Goal: Task Accomplishment & Management: Manage account settings

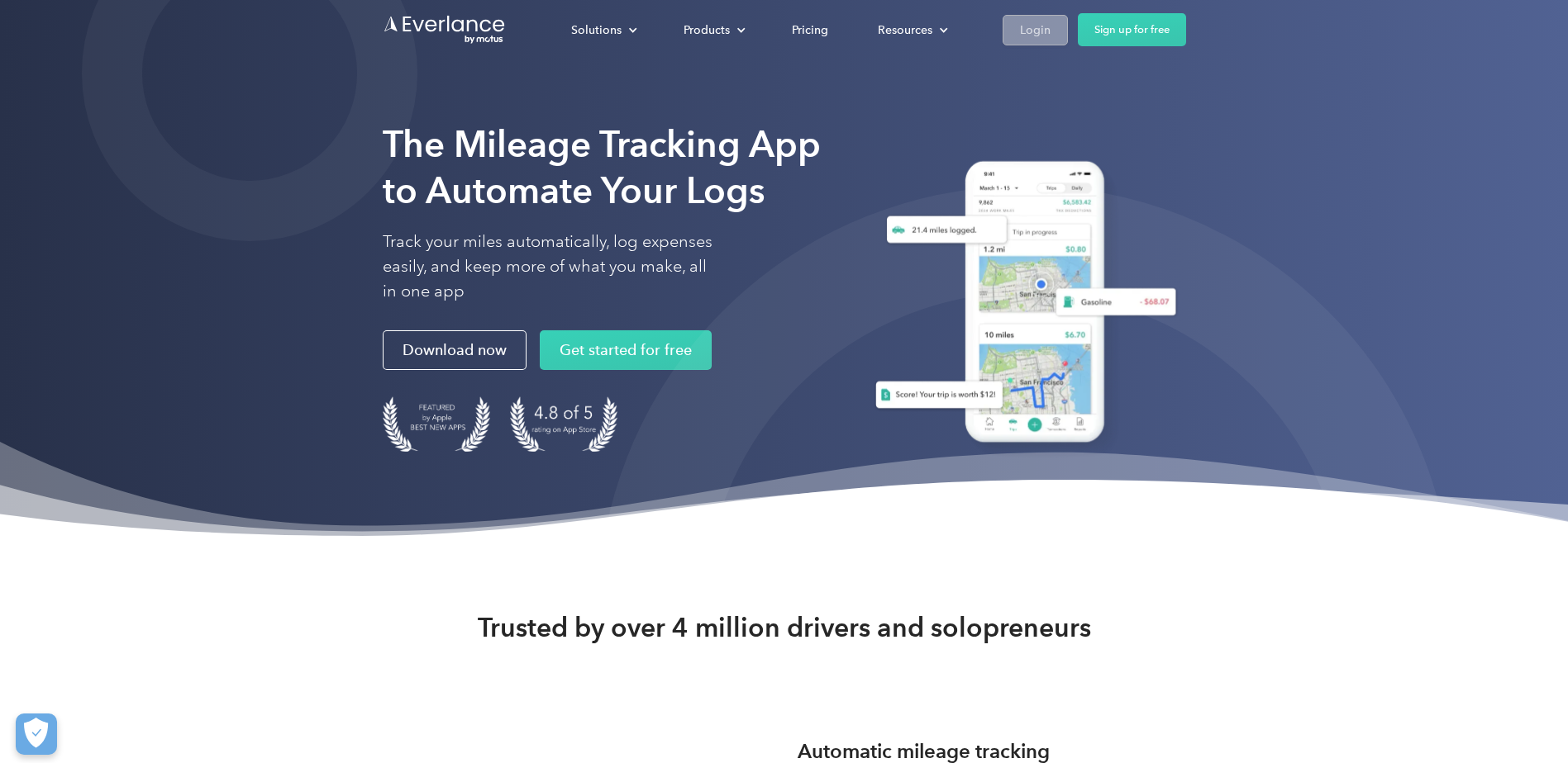
click at [1020, 34] on div "Login" at bounding box center [1035, 30] width 31 height 21
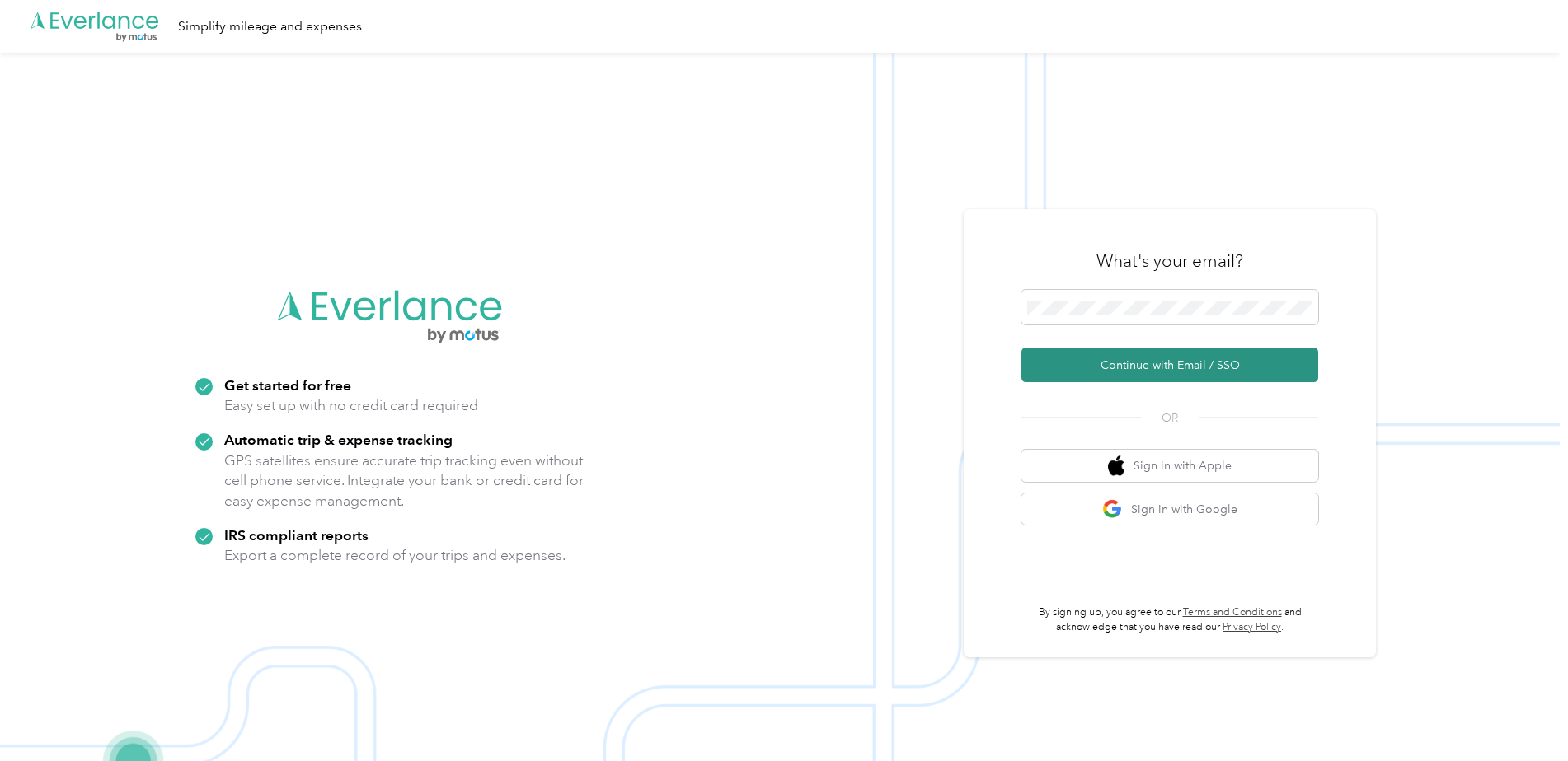
click at [1147, 364] on button "Continue with Email / SSO" at bounding box center [1170, 364] width 297 height 34
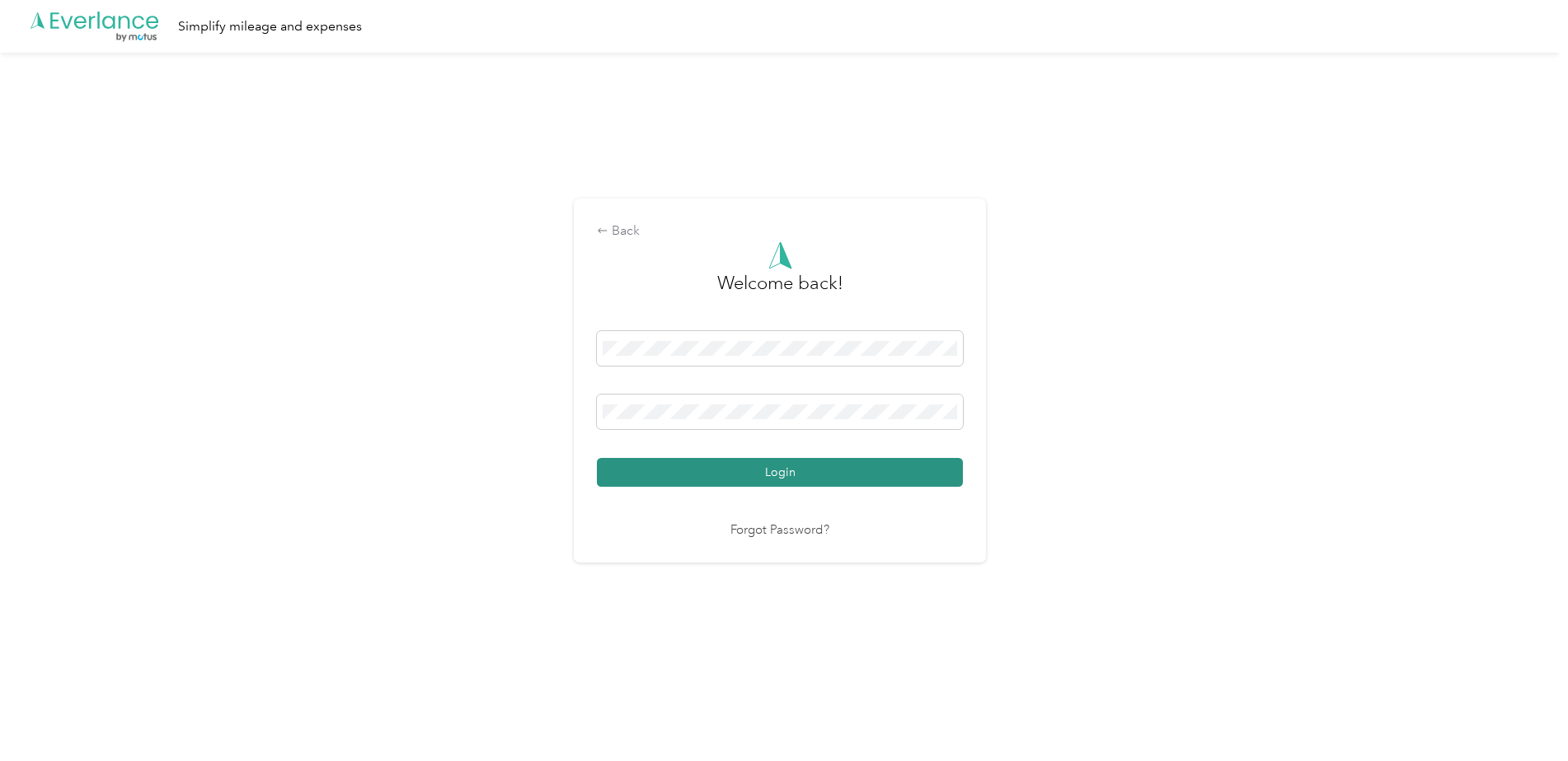
click at [736, 461] on button "Login" at bounding box center [780, 472] width 366 height 28
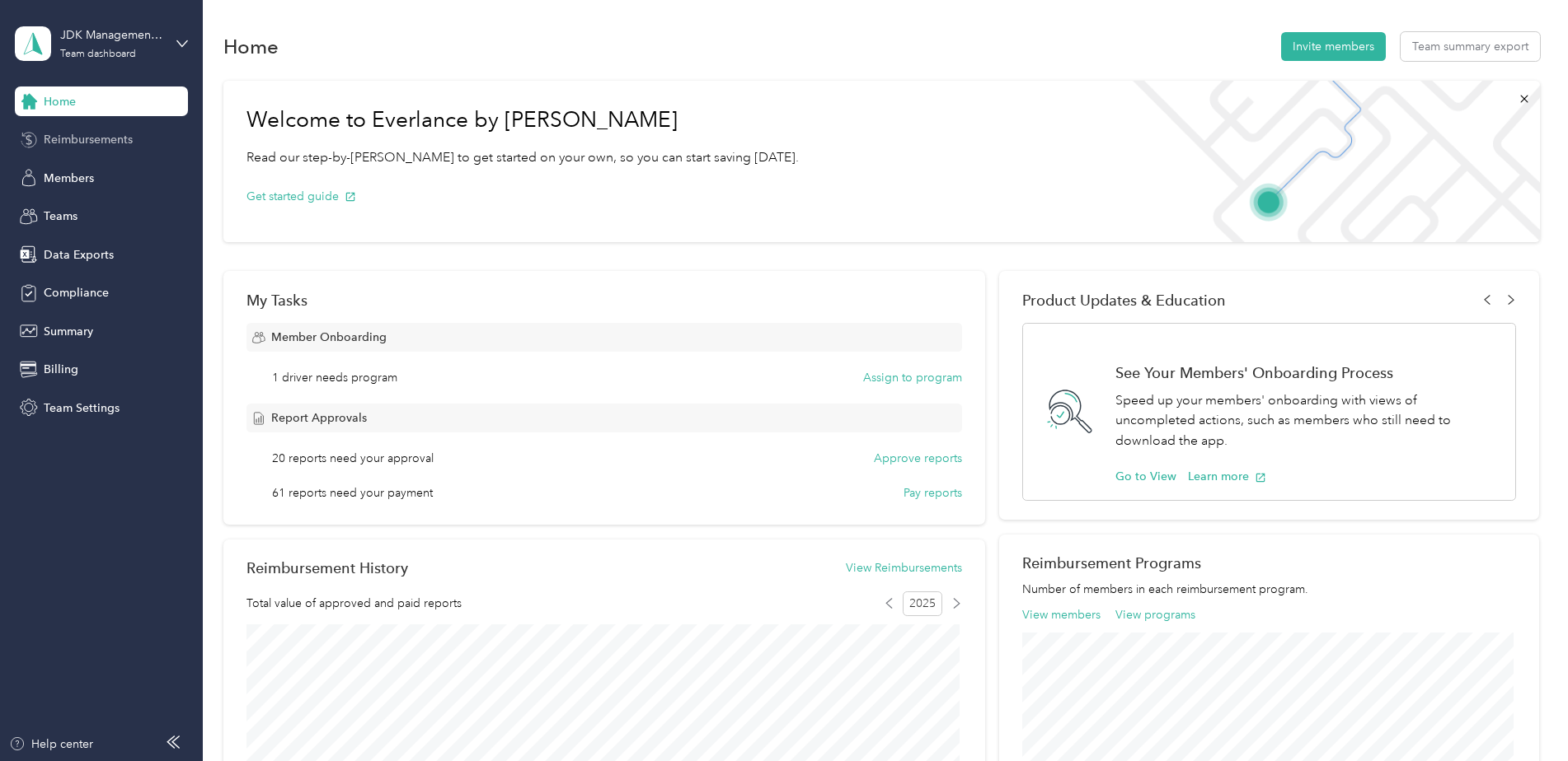
click at [50, 138] on span "Reimbursements" at bounding box center [87, 139] width 89 height 18
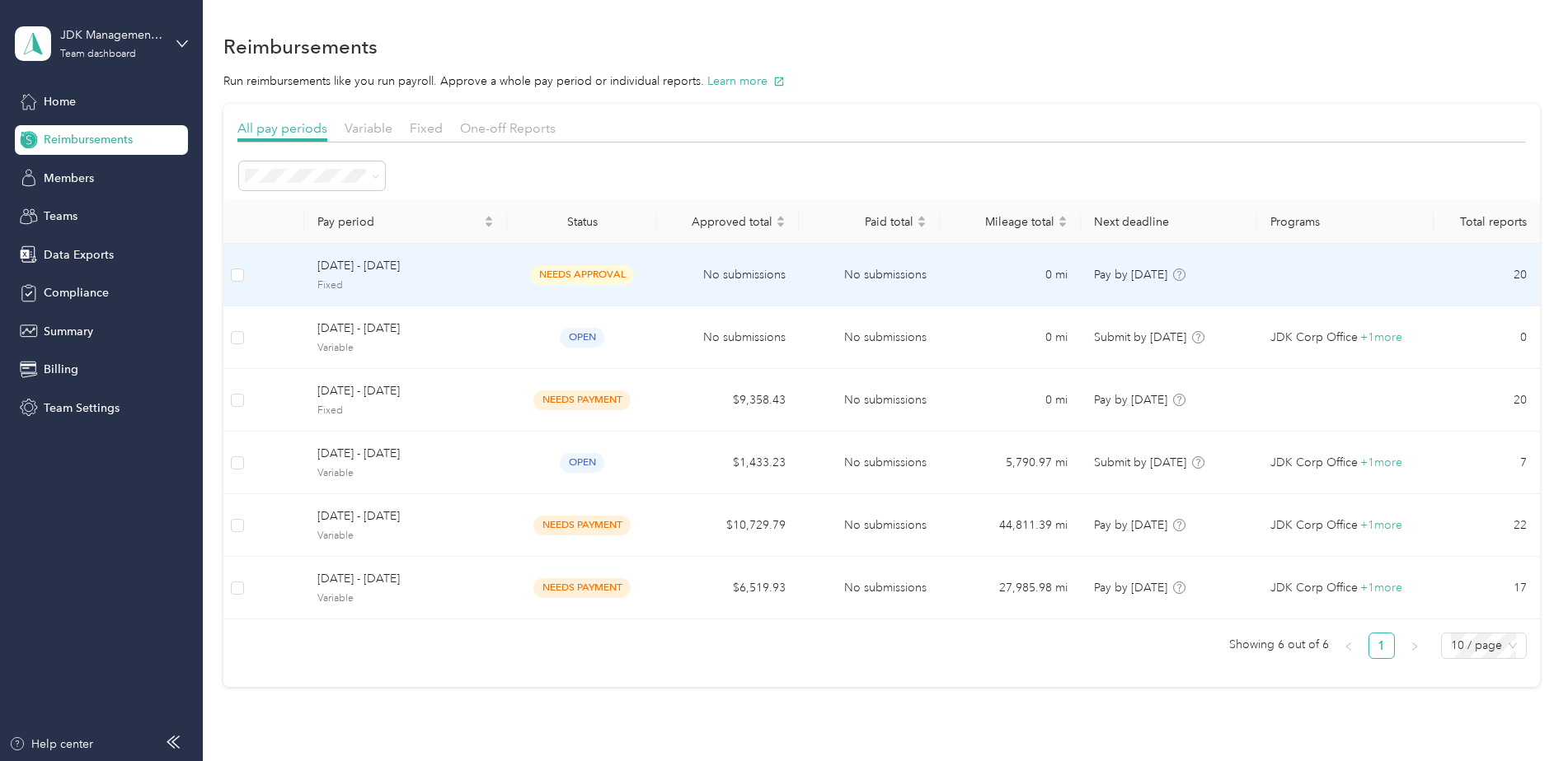
click at [756, 274] on td "No submissions" at bounding box center [728, 275] width 141 height 63
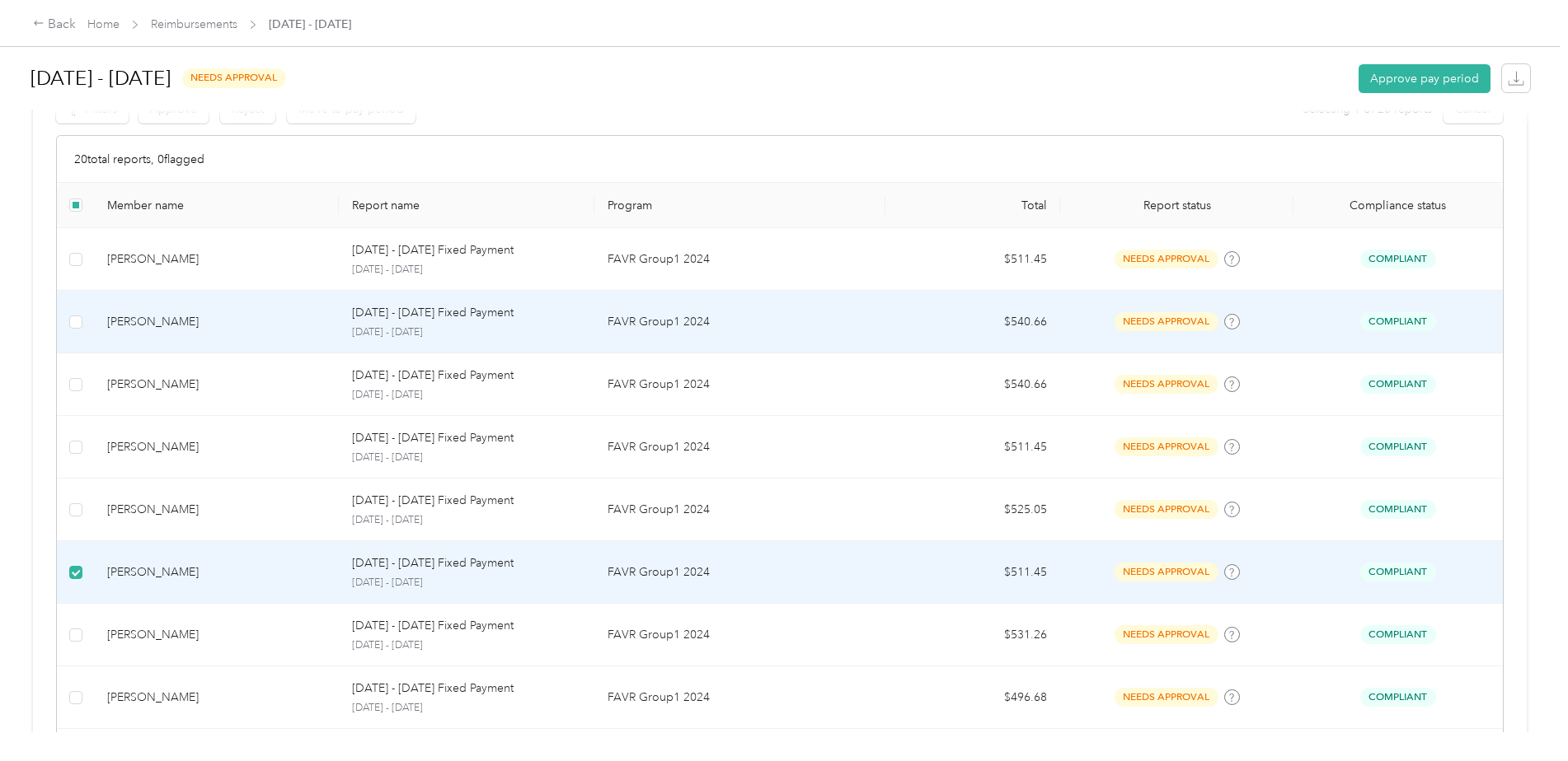
scroll to position [239, 0]
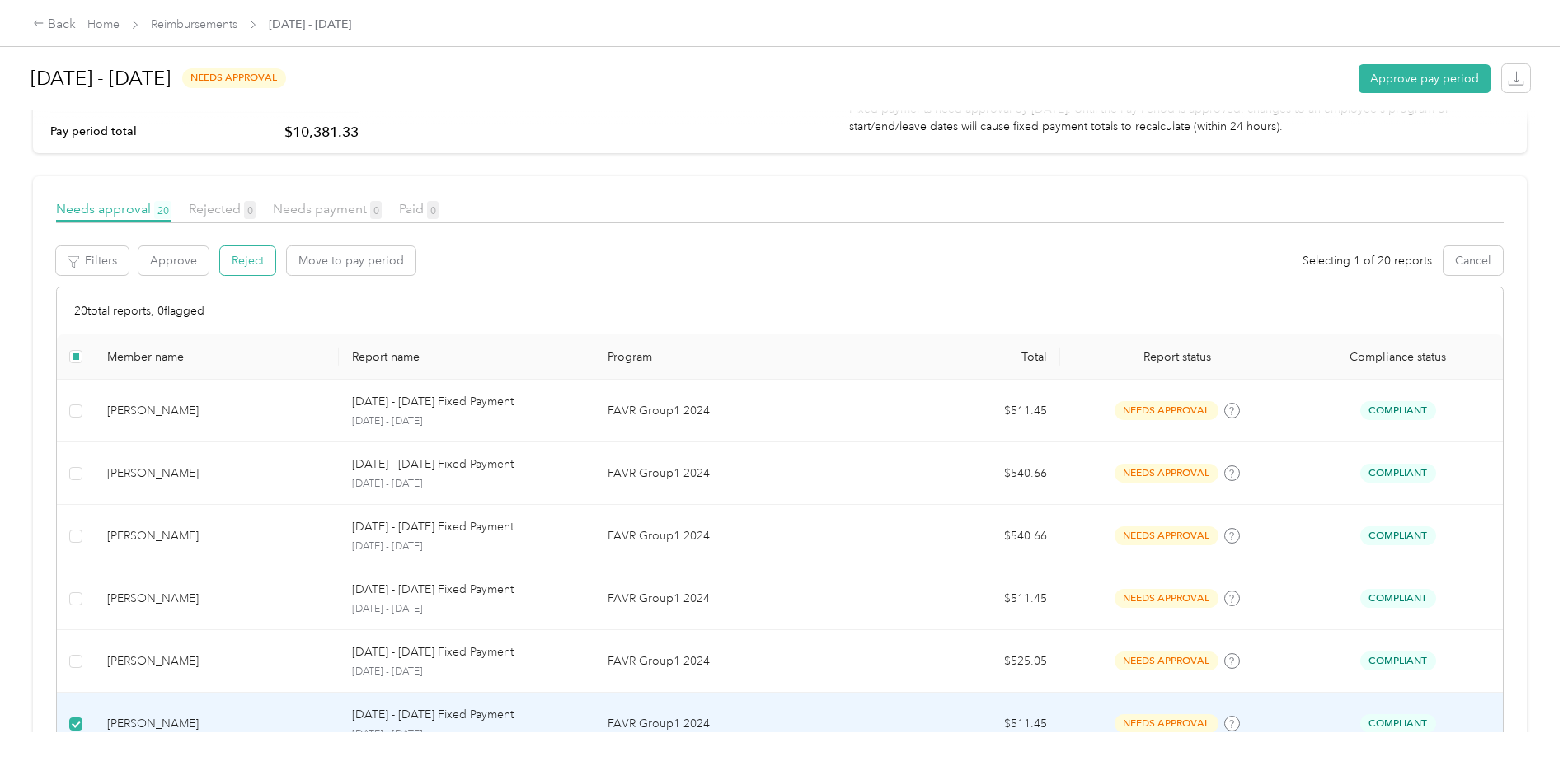
click at [254, 269] on button "Reject" at bounding box center [248, 260] width 55 height 28
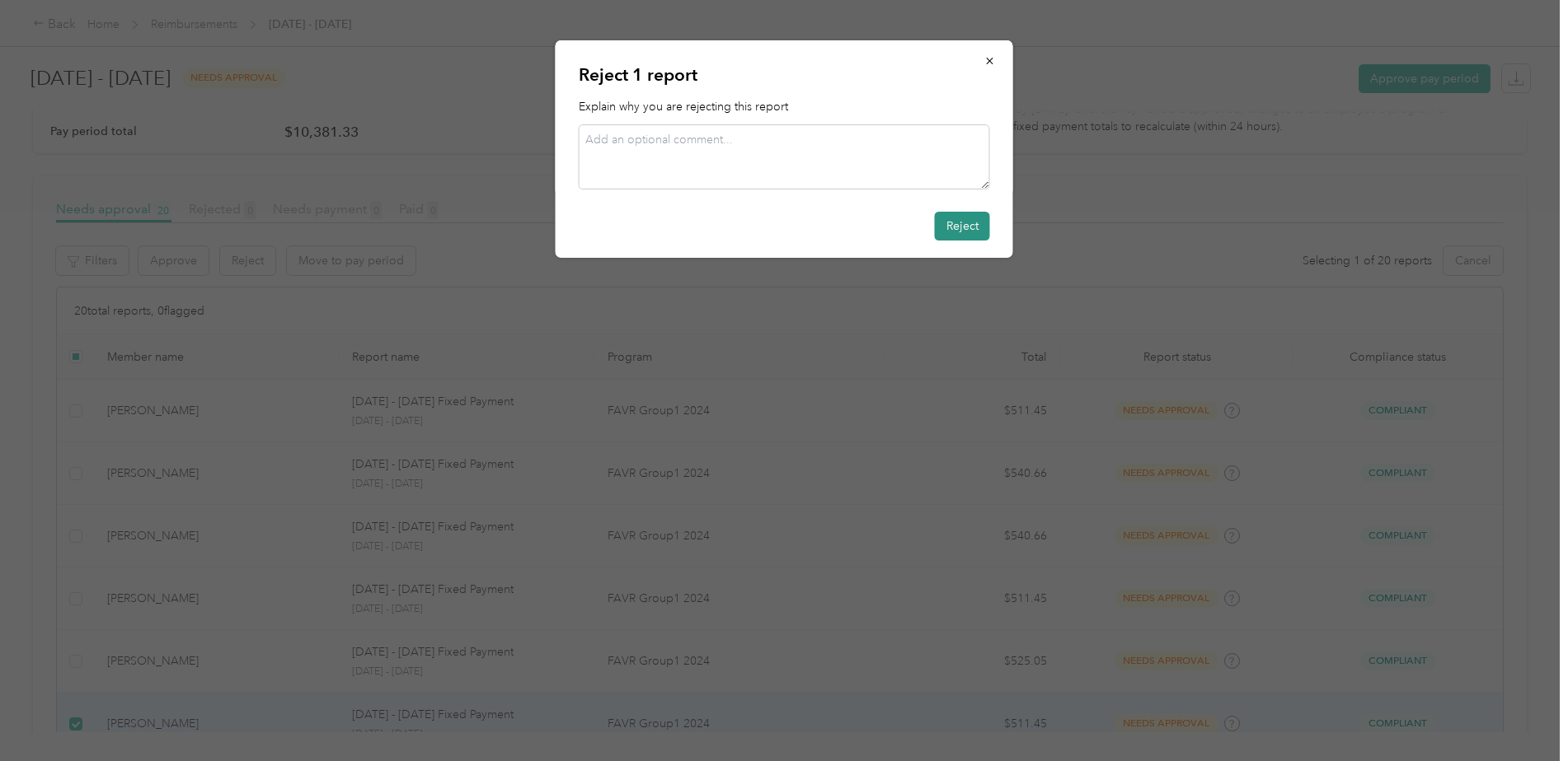
click at [962, 228] on button "Reject" at bounding box center [963, 226] width 55 height 28
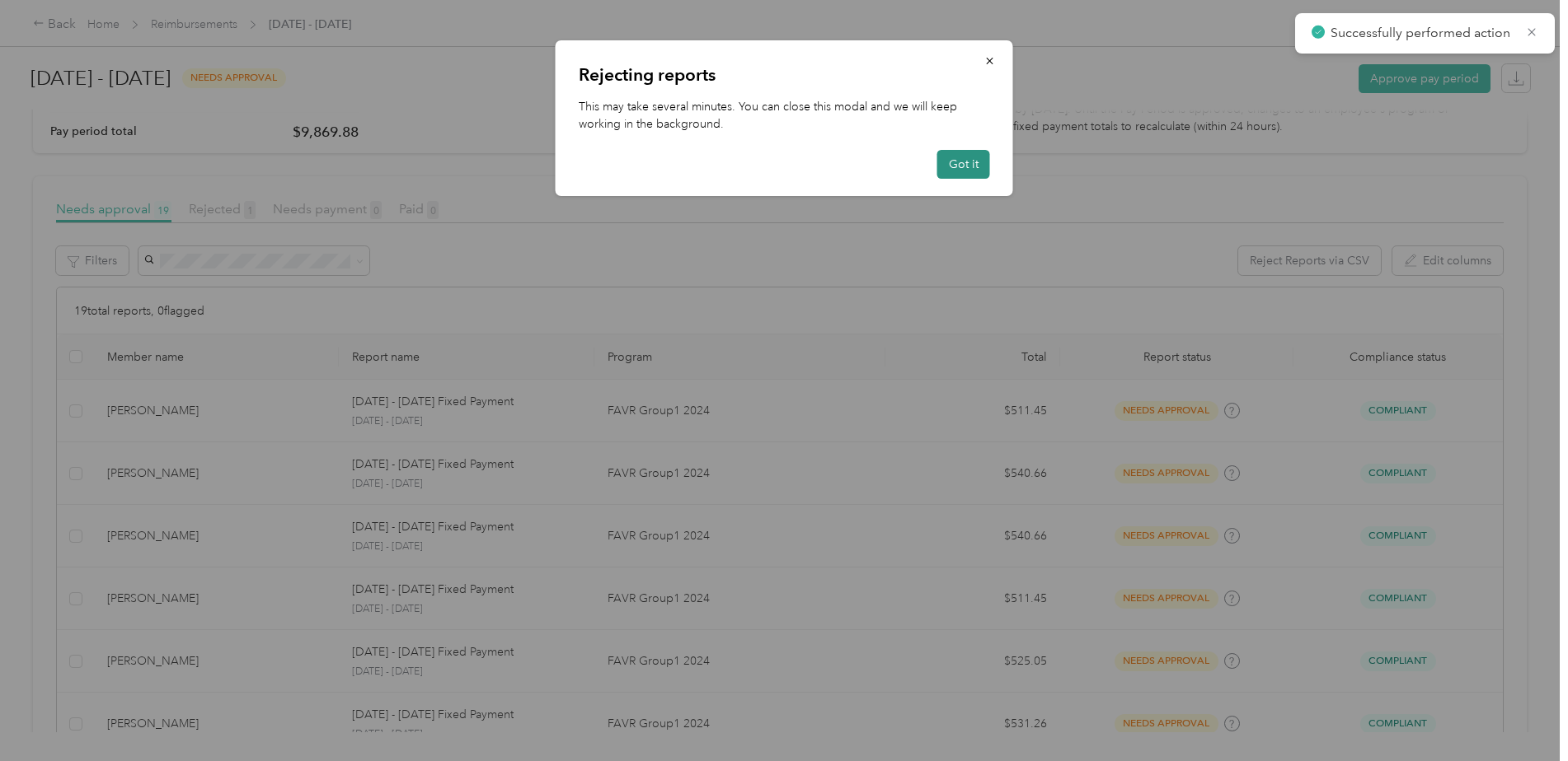
click at [973, 167] on button "Got it" at bounding box center [964, 164] width 53 height 28
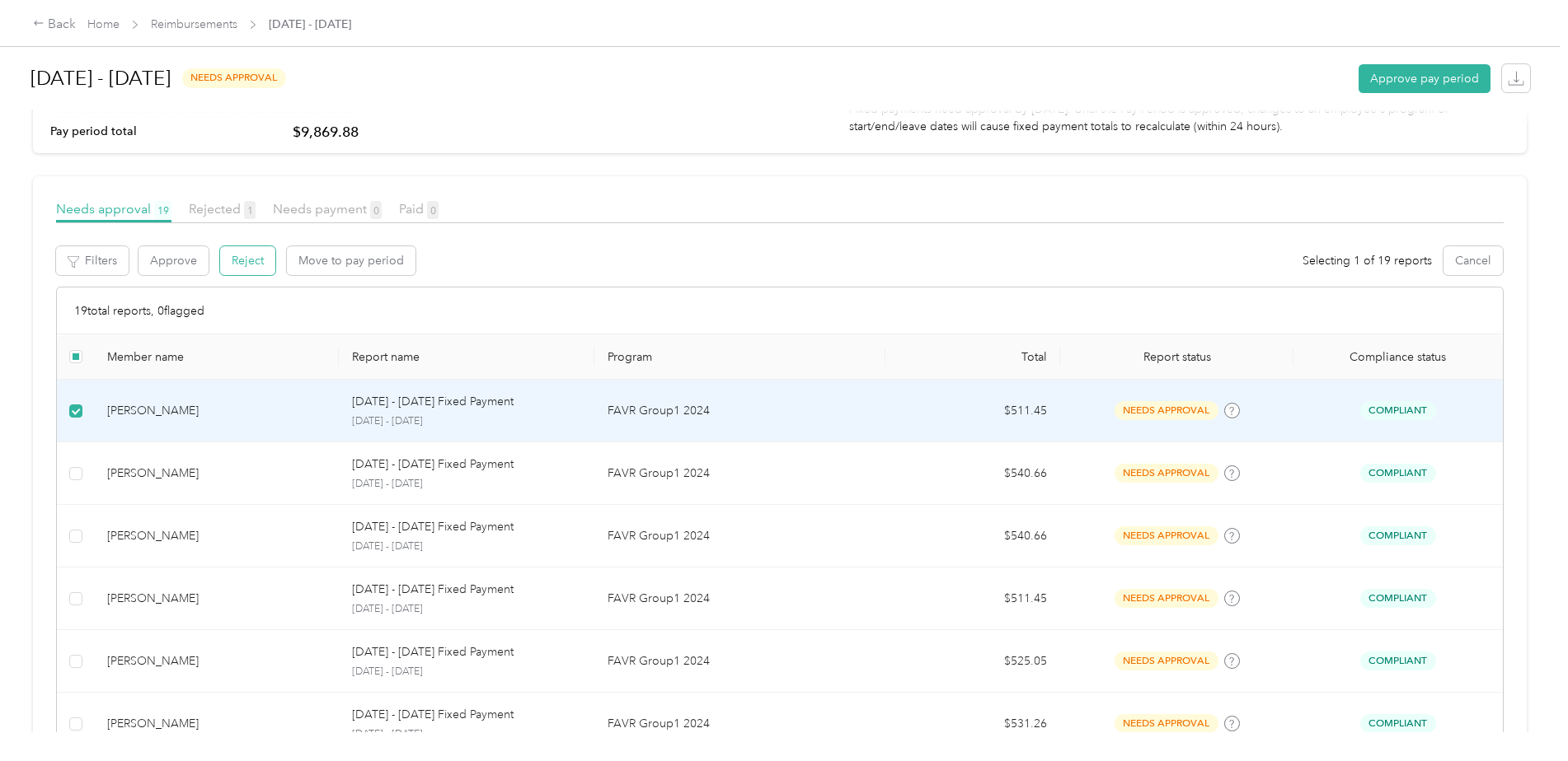
click at [240, 258] on button "Reject" at bounding box center [248, 260] width 55 height 28
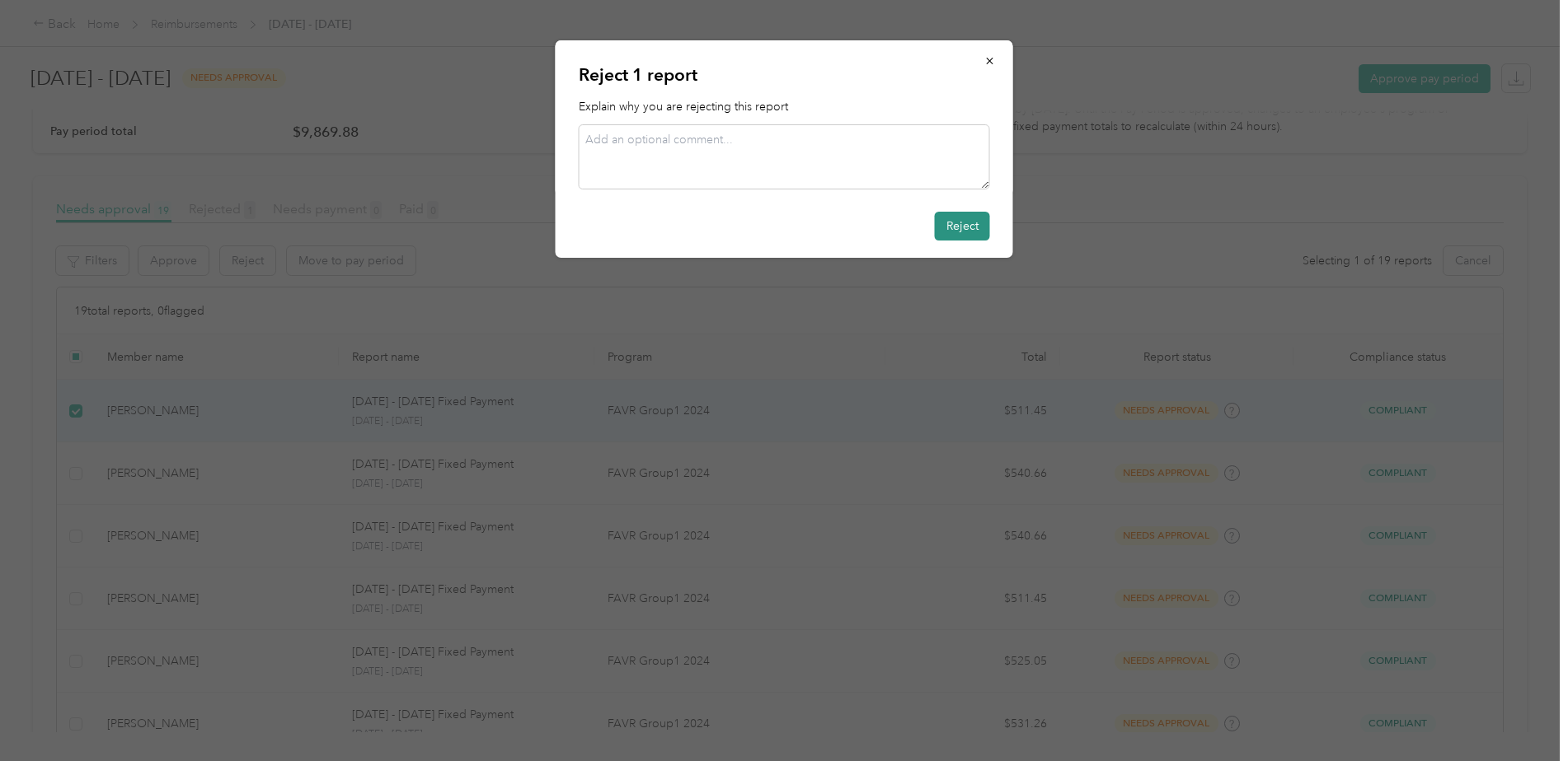
click at [973, 232] on button "Reject" at bounding box center [963, 226] width 55 height 28
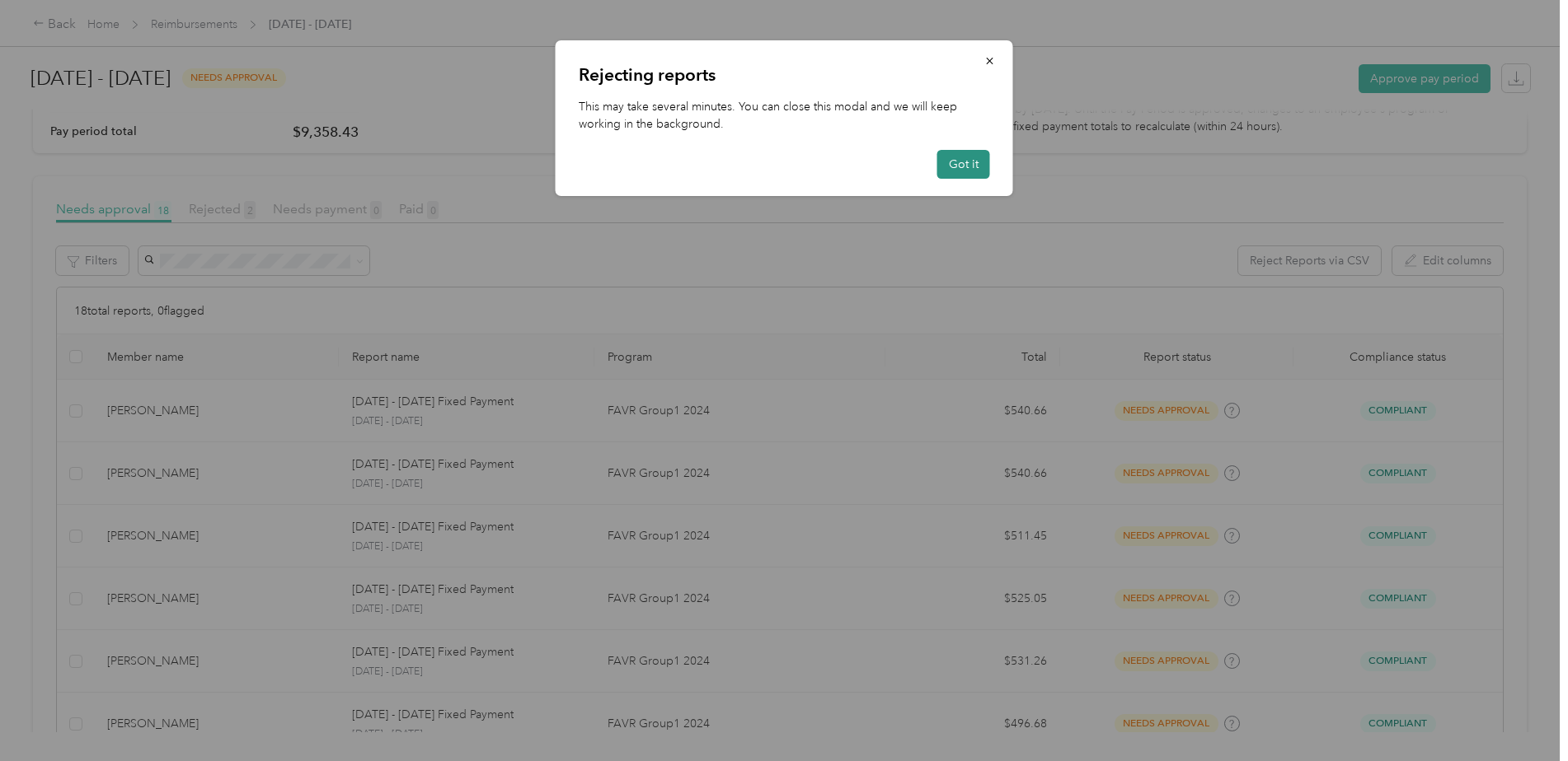
click at [967, 170] on button "Got it" at bounding box center [964, 164] width 53 height 28
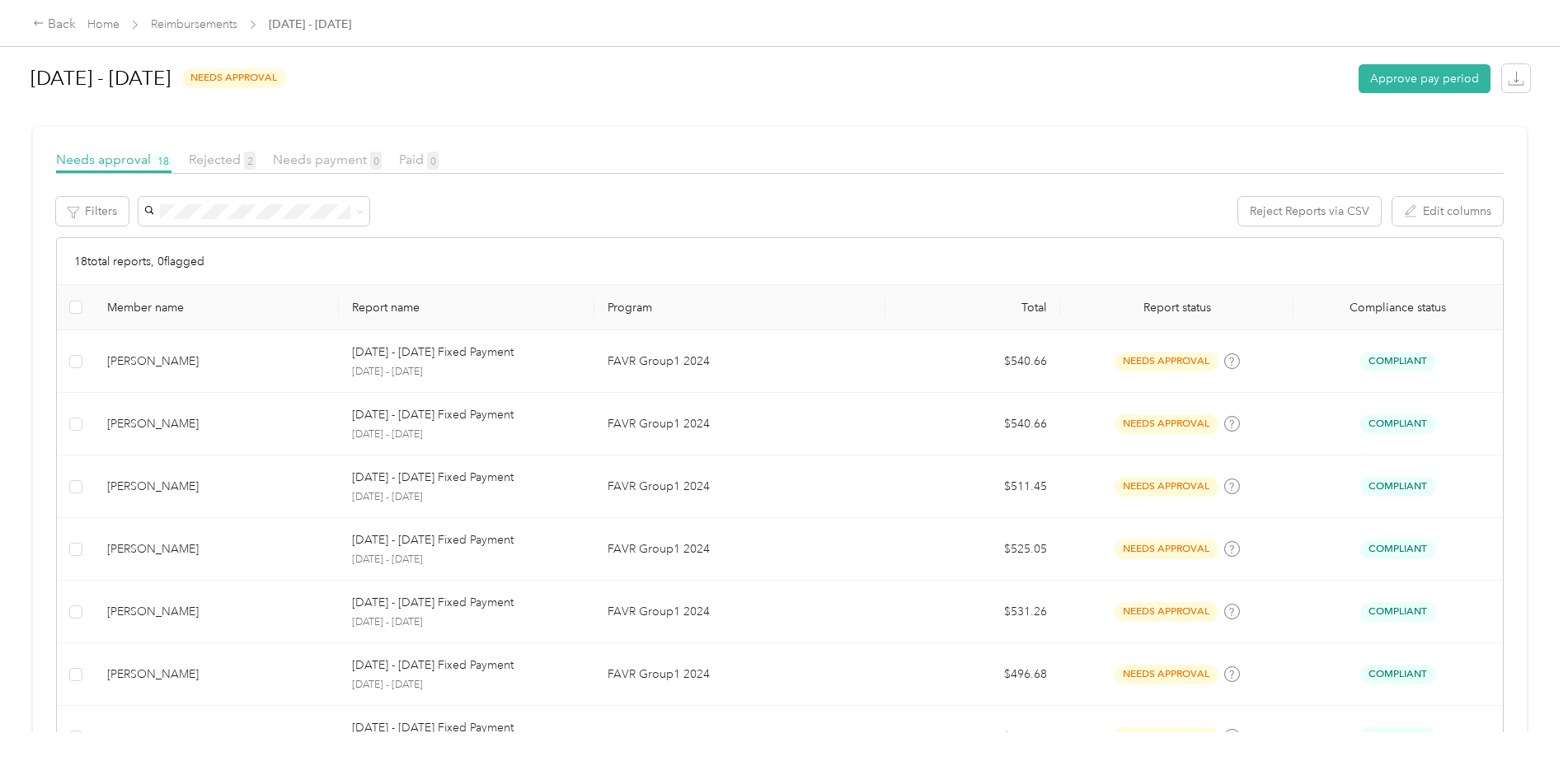
scroll to position [279, 0]
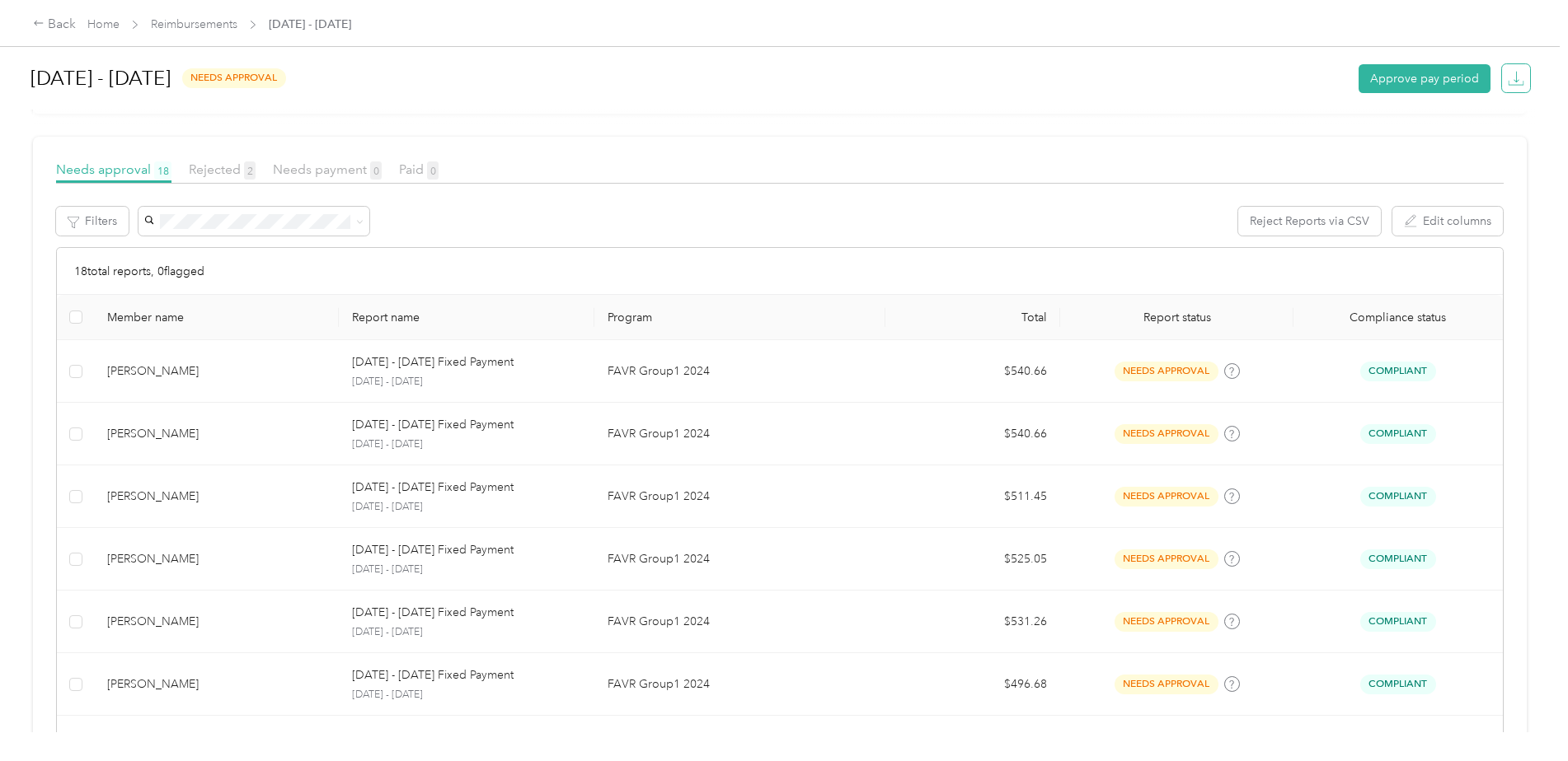
click at [1509, 84] on icon "button" at bounding box center [1516, 82] width 15 height 4
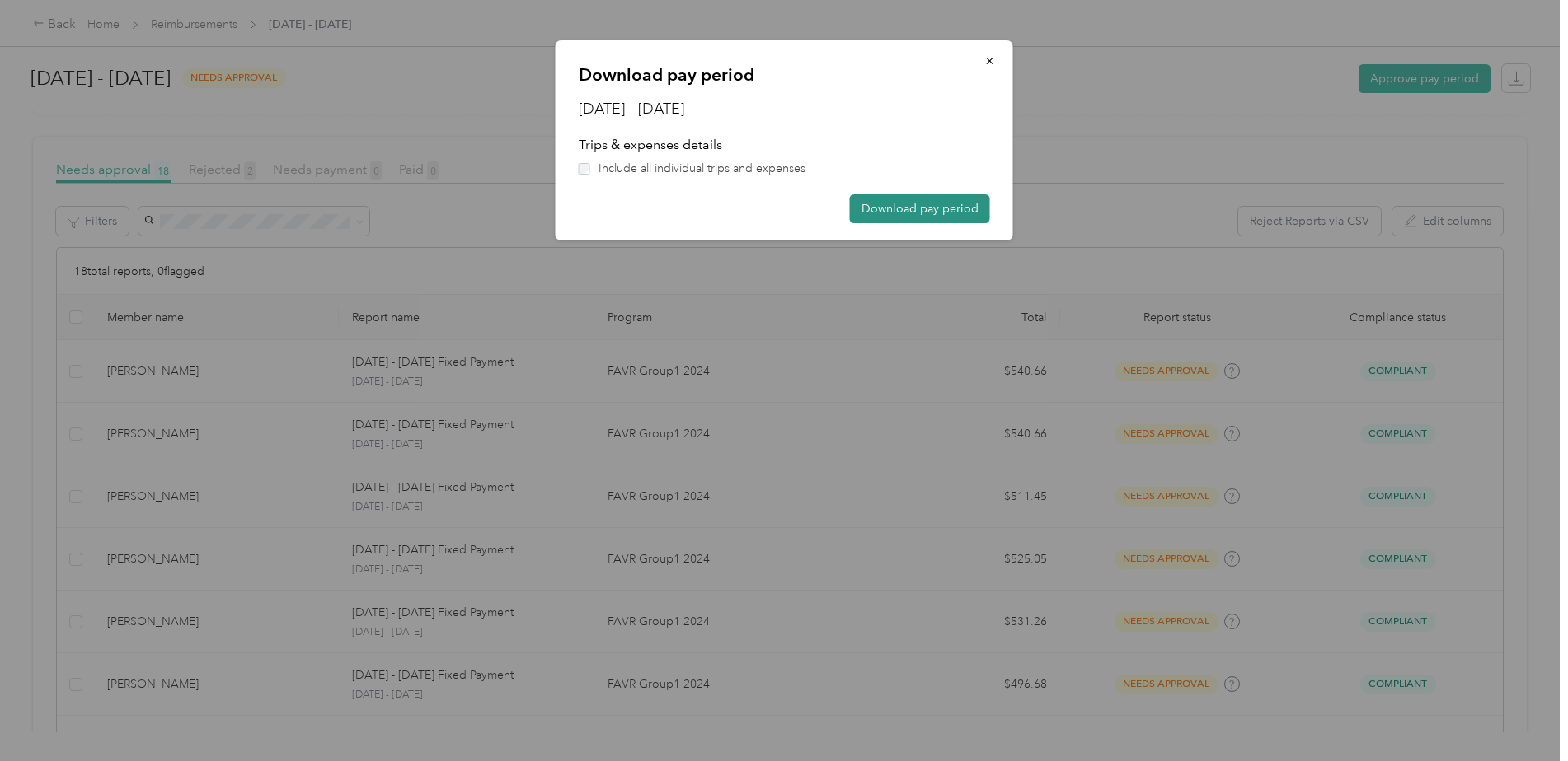
click at [944, 209] on button "Download pay period" at bounding box center [920, 208] width 140 height 28
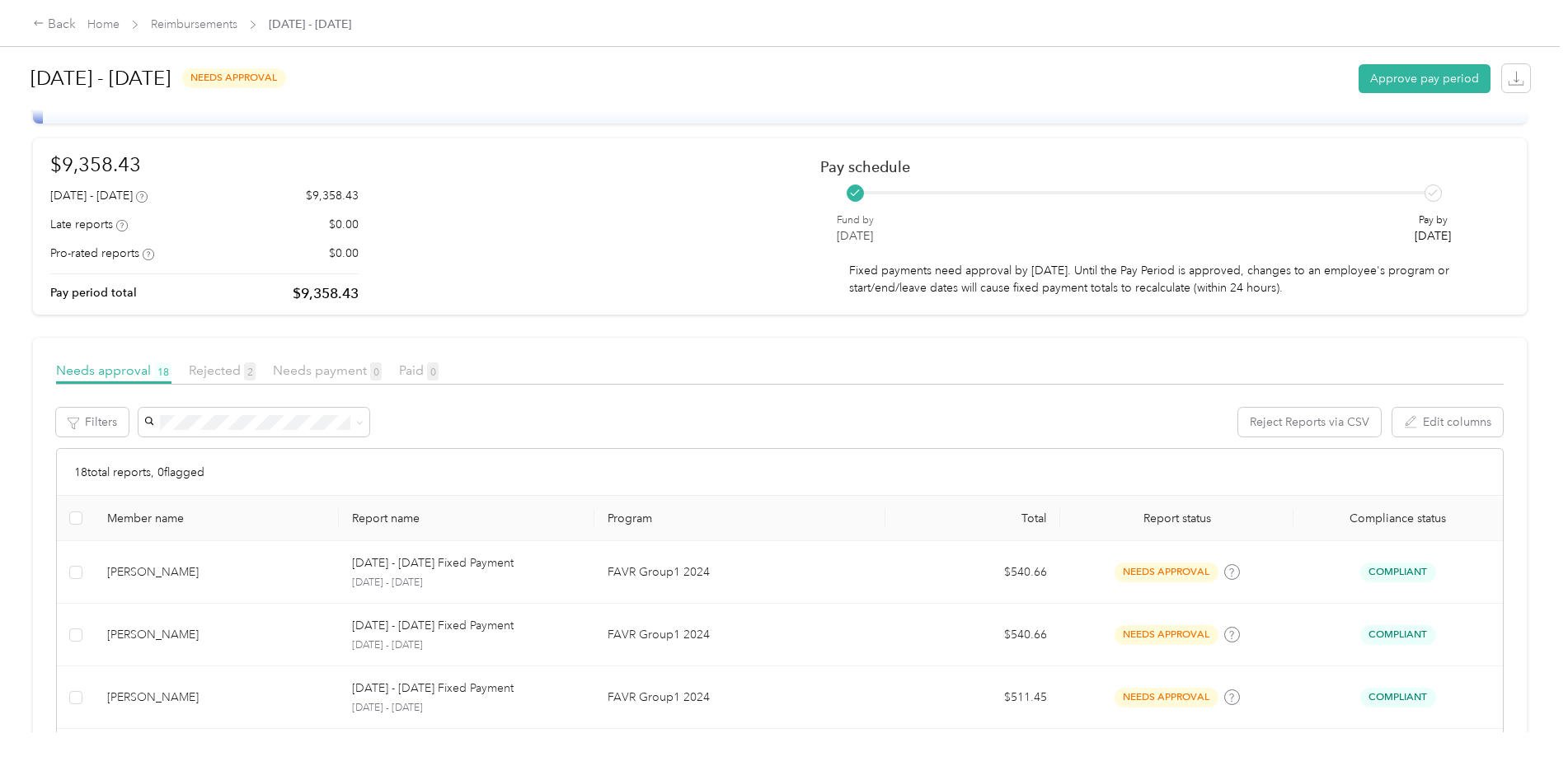
scroll to position [31, 0]
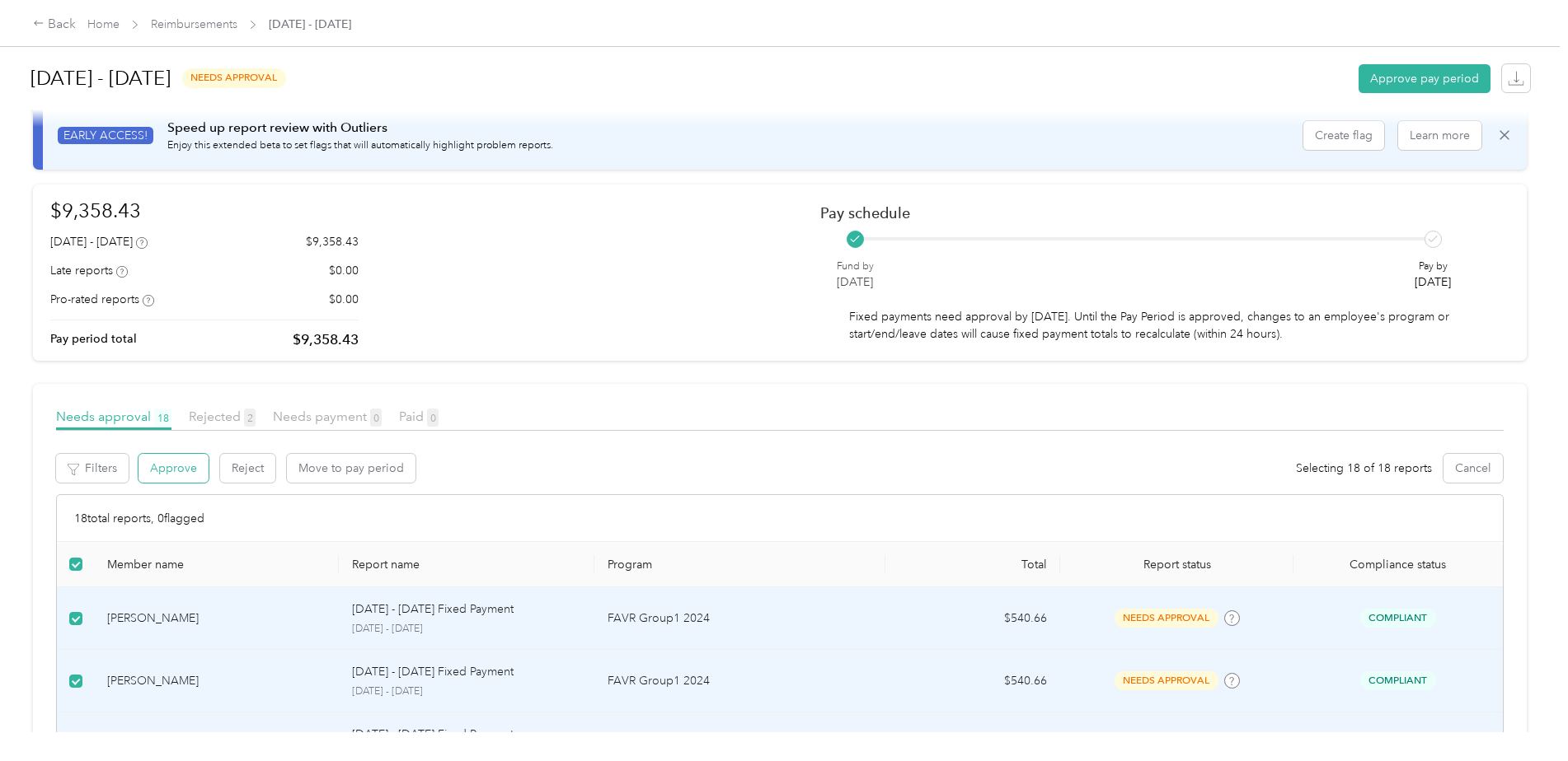
click at [184, 464] on button "Approve" at bounding box center [173, 467] width 70 height 28
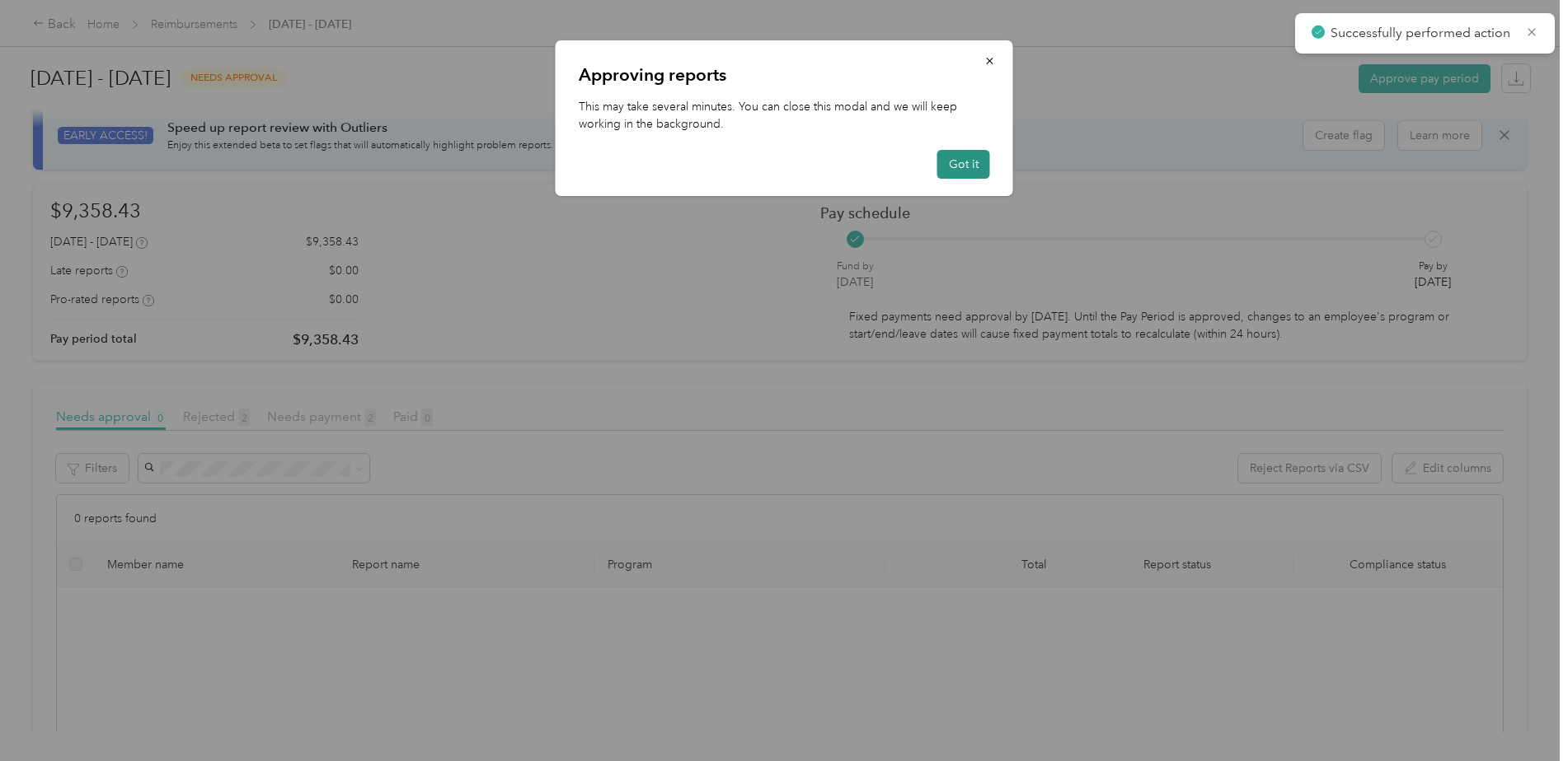
click at [978, 171] on button "Got it" at bounding box center [964, 164] width 53 height 28
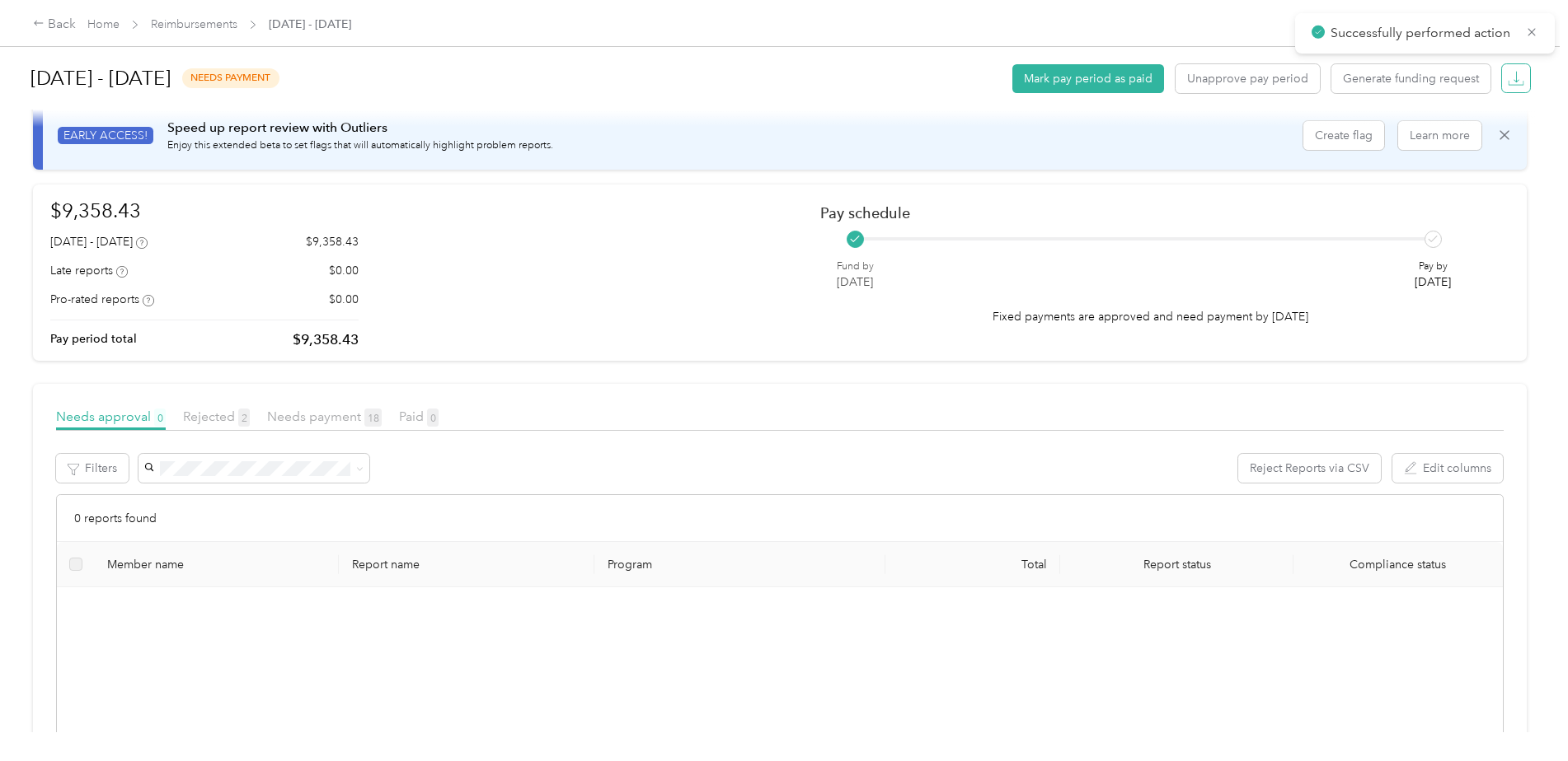
click at [1510, 75] on icon "button" at bounding box center [1516, 78] width 17 height 17
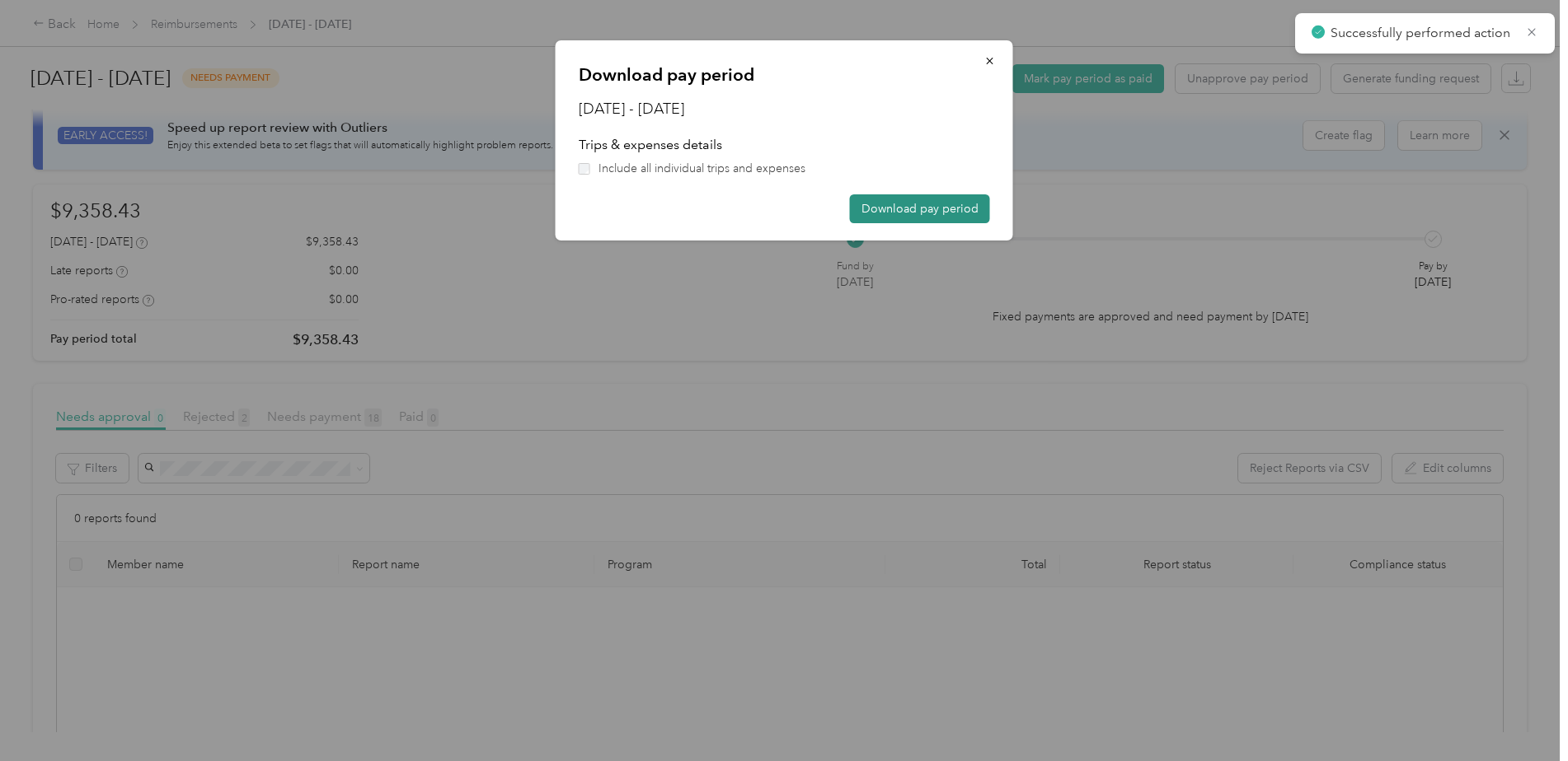
click at [900, 205] on button "Download pay period" at bounding box center [920, 208] width 140 height 28
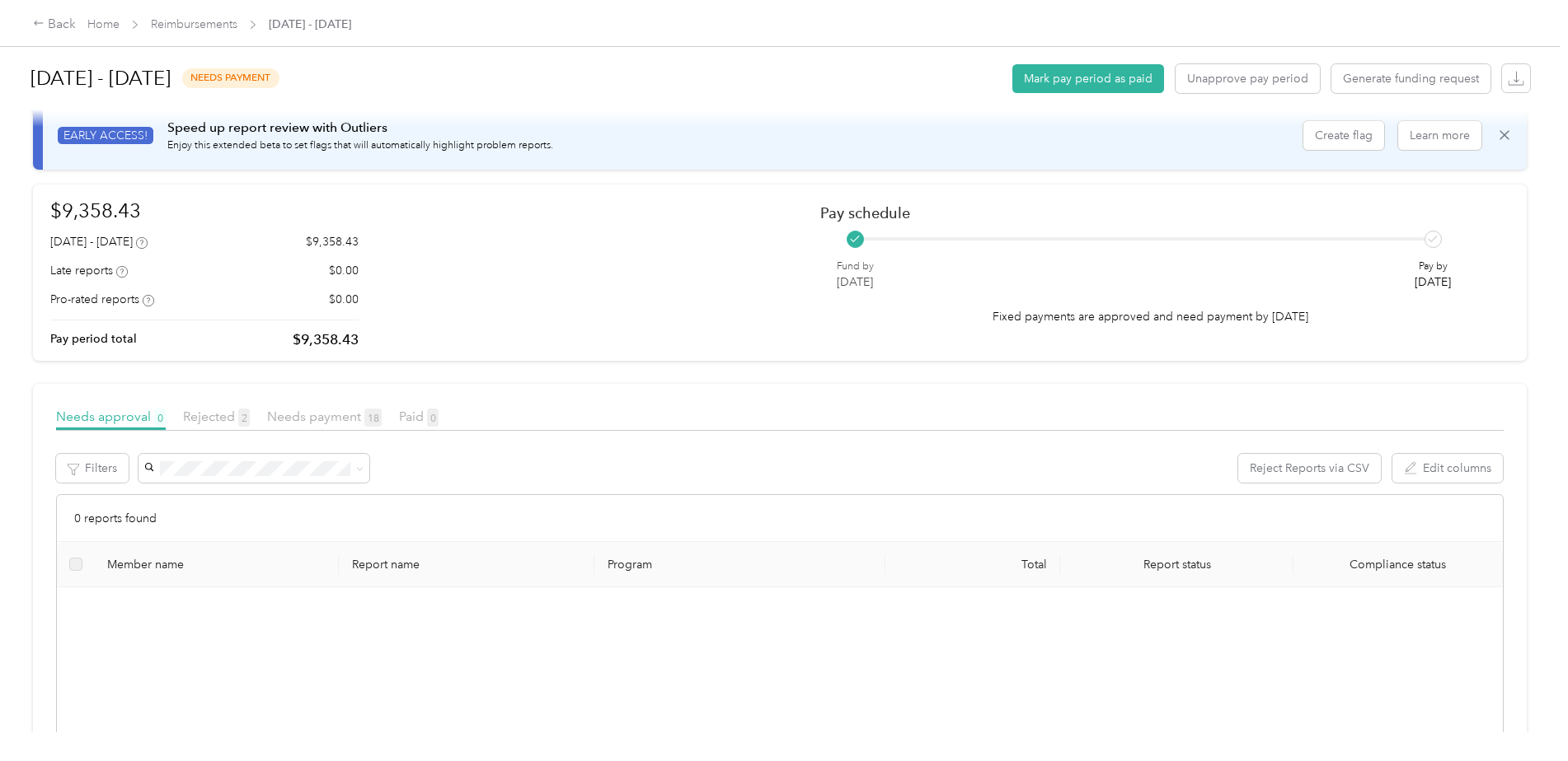
click at [900, 106] on div "[DATE] - [DATE] needs payment Mark pay period as paid Unapprove pay period Gene…" at bounding box center [780, 79] width 1500 height 63
click at [50, 23] on div "Back" at bounding box center [55, 25] width 43 height 20
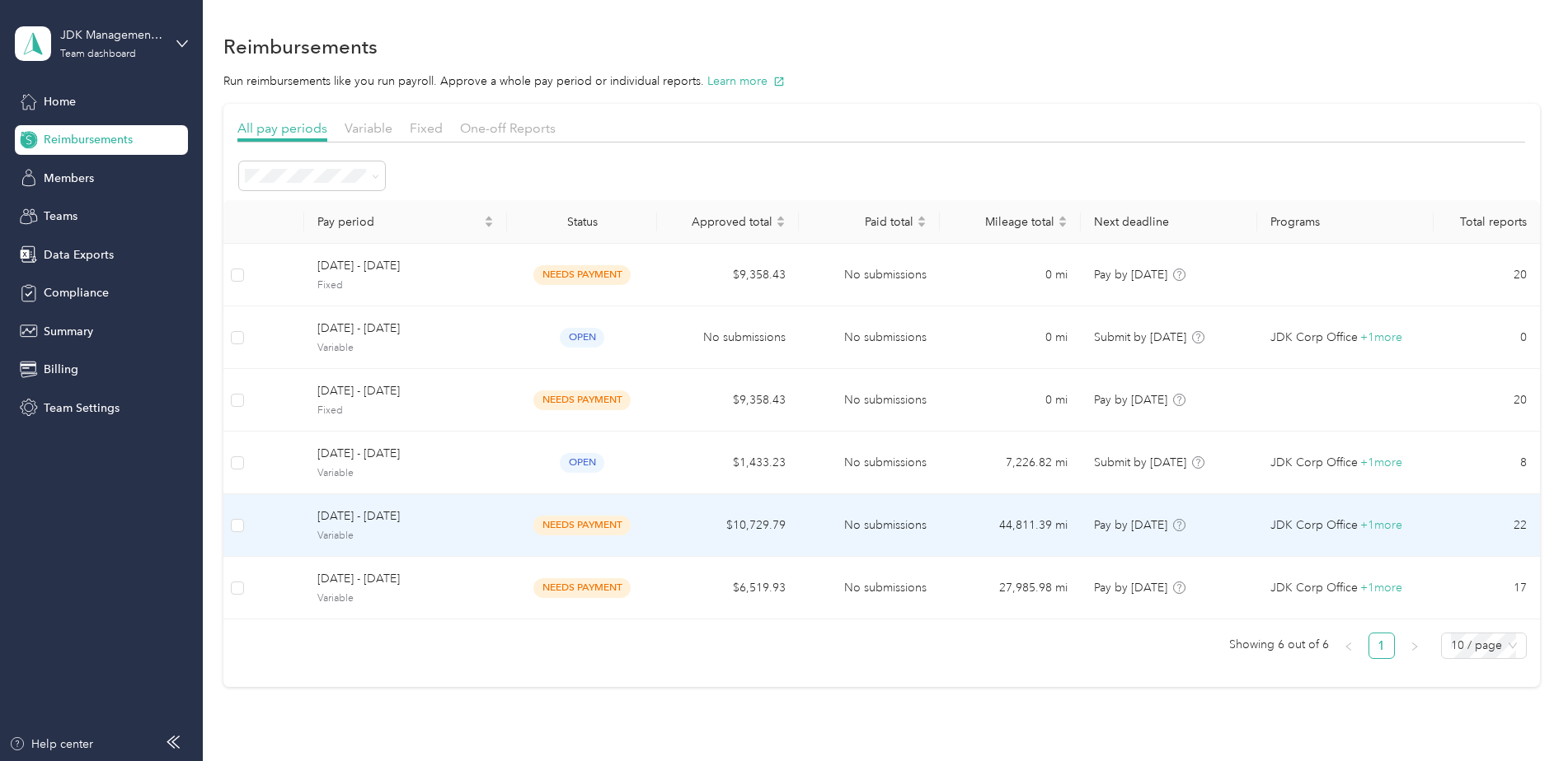
click at [382, 529] on span "Variable" at bounding box center [406, 536] width 177 height 15
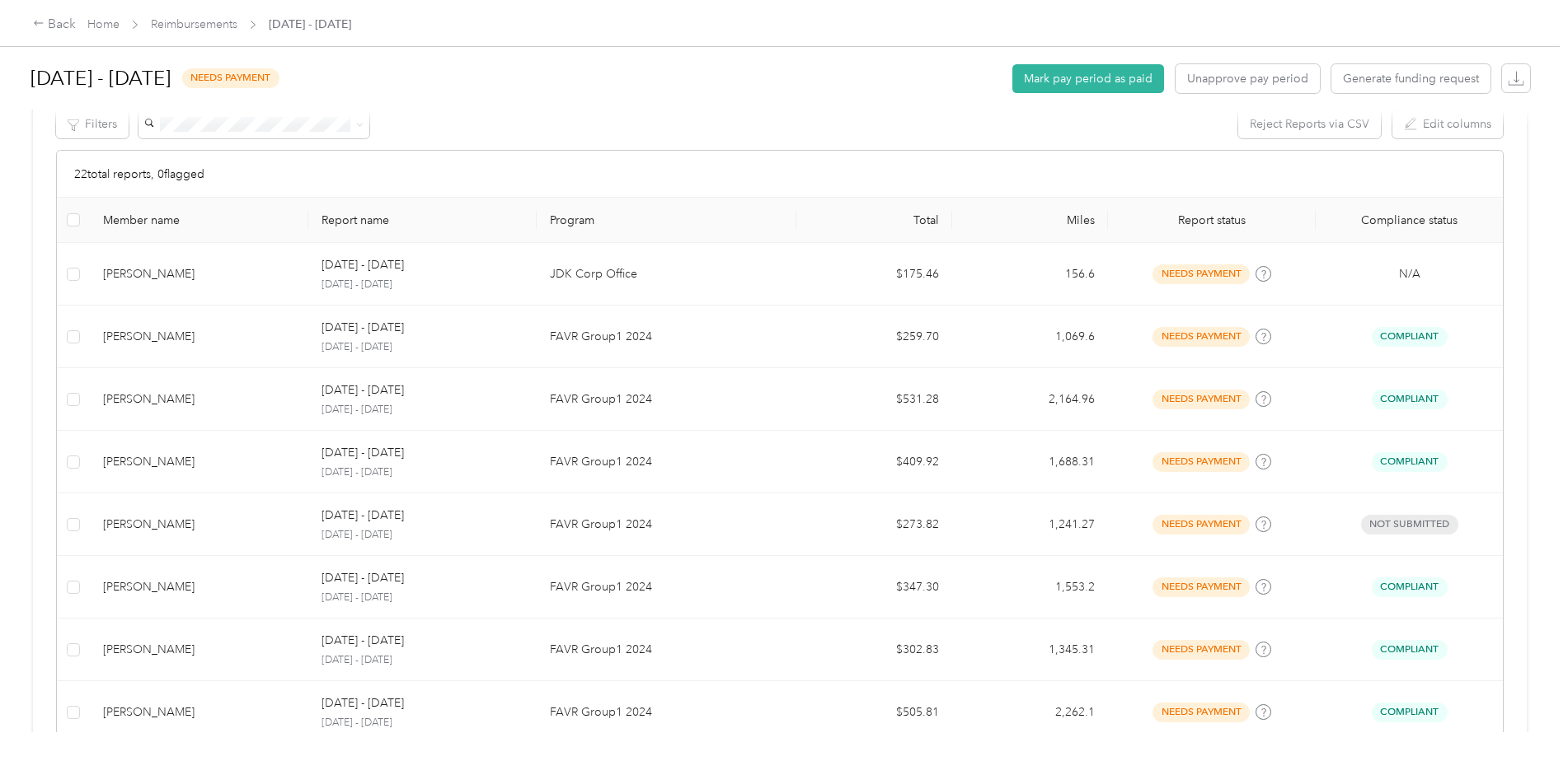
scroll to position [336, 0]
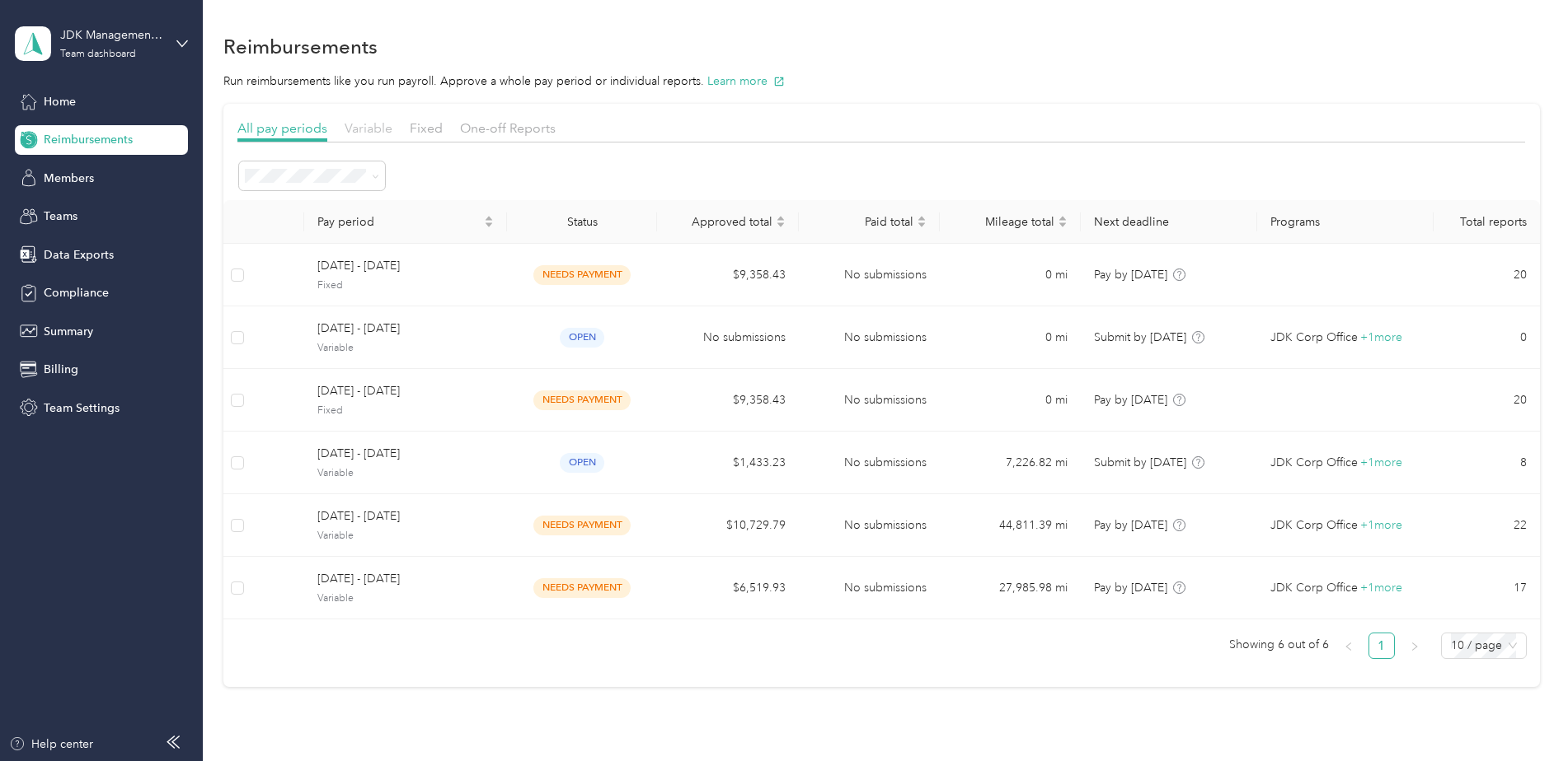
click at [364, 123] on span "Variable" at bounding box center [368, 129] width 48 height 16
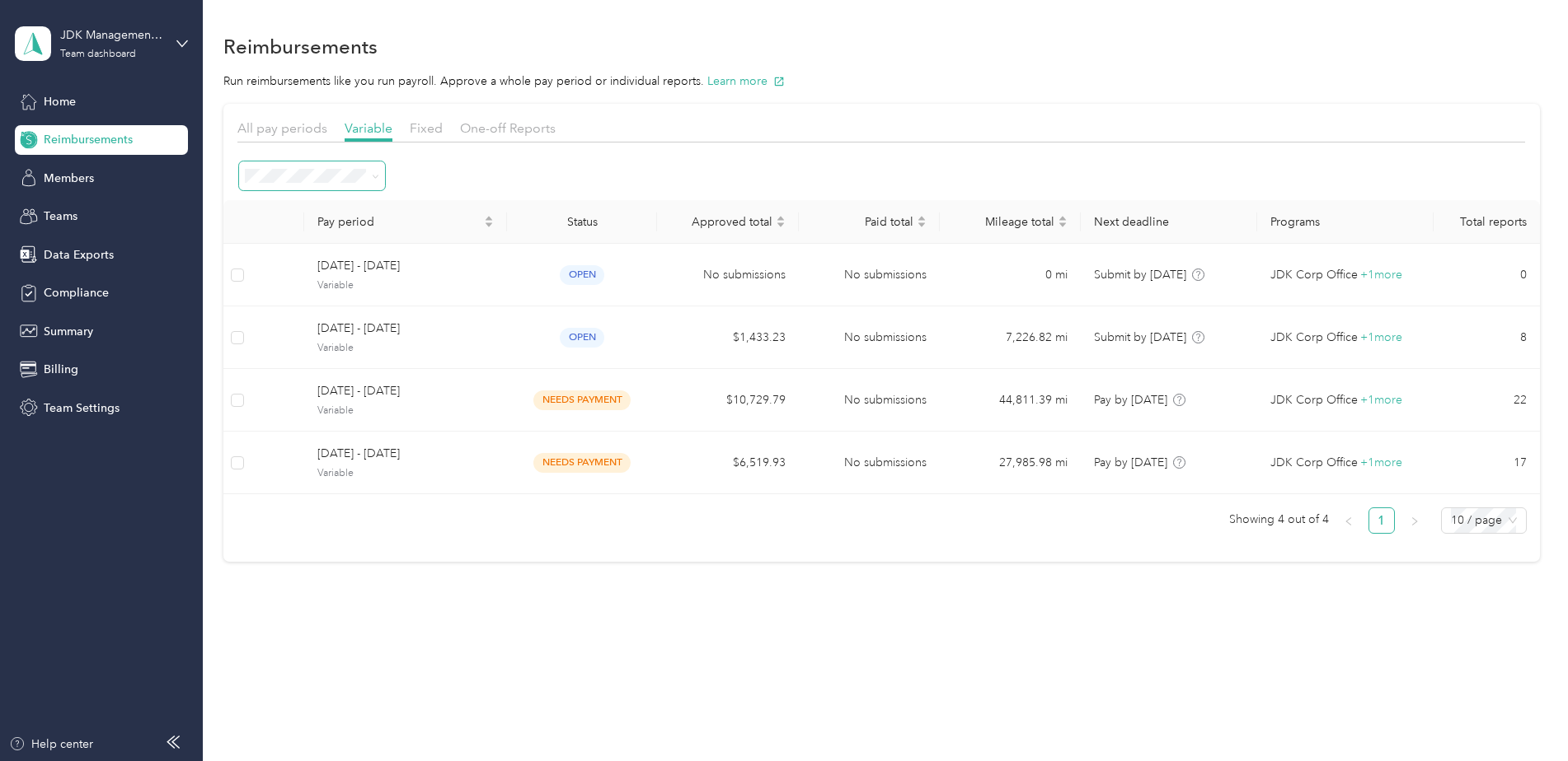
click at [373, 169] on span at bounding box center [375, 176] width 8 height 14
click at [373, 178] on icon at bounding box center [375, 177] width 8 height 8
click at [308, 320] on div "Approved" at bounding box center [311, 323] width 123 height 18
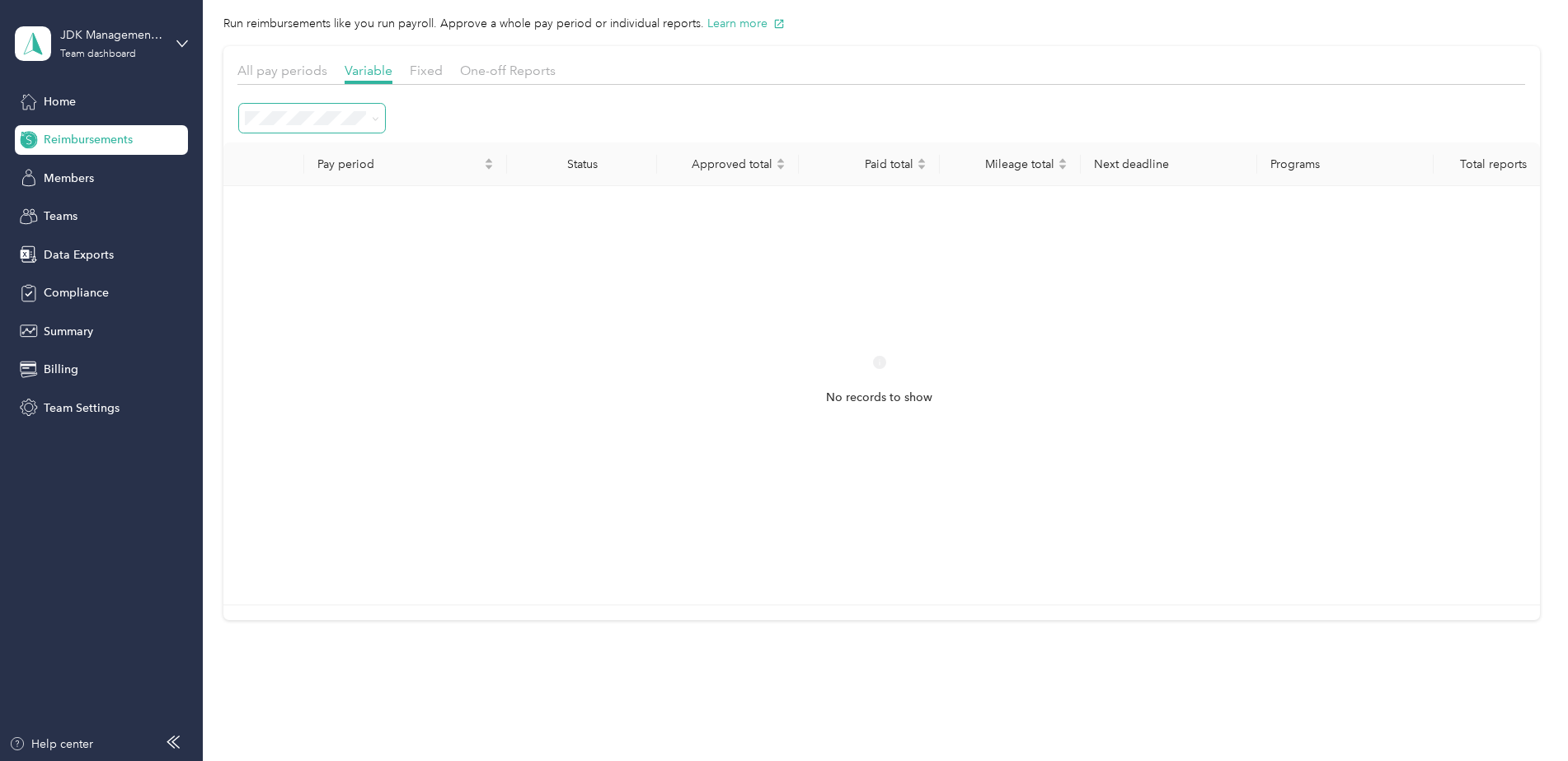
scroll to position [82, 0]
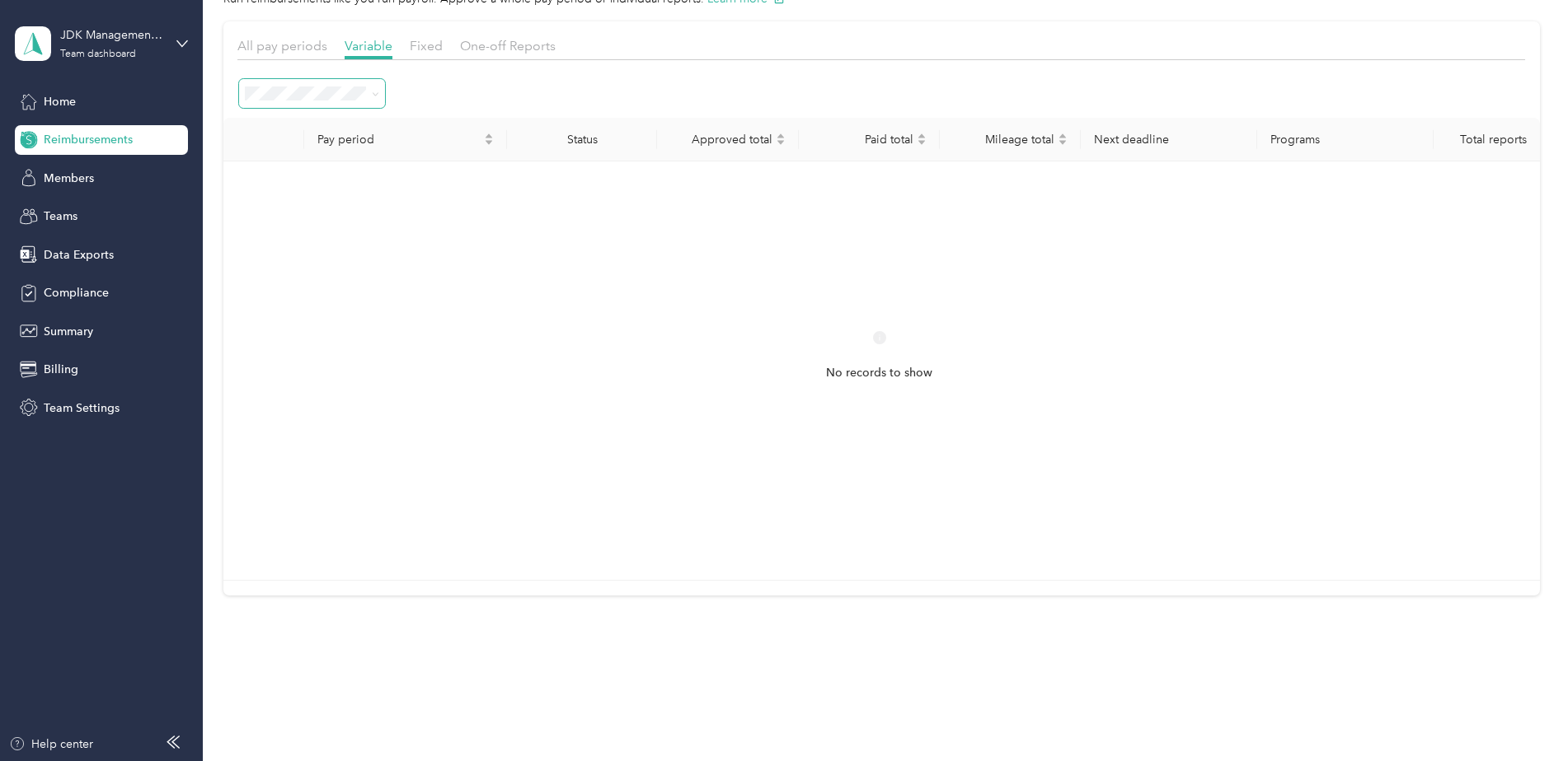
click at [366, 84] on span at bounding box center [372, 93] width 13 height 18
click at [370, 90] on span at bounding box center [372, 93] width 13 height 18
click at [375, 92] on icon at bounding box center [375, 94] width 8 height 8
click at [308, 133] on ol "All periods Active periods Open Needs approval Approved Needs payment Scheduled…" at bounding box center [311, 254] width 146 height 290
click at [379, 93] on icon at bounding box center [375, 94] width 8 height 8
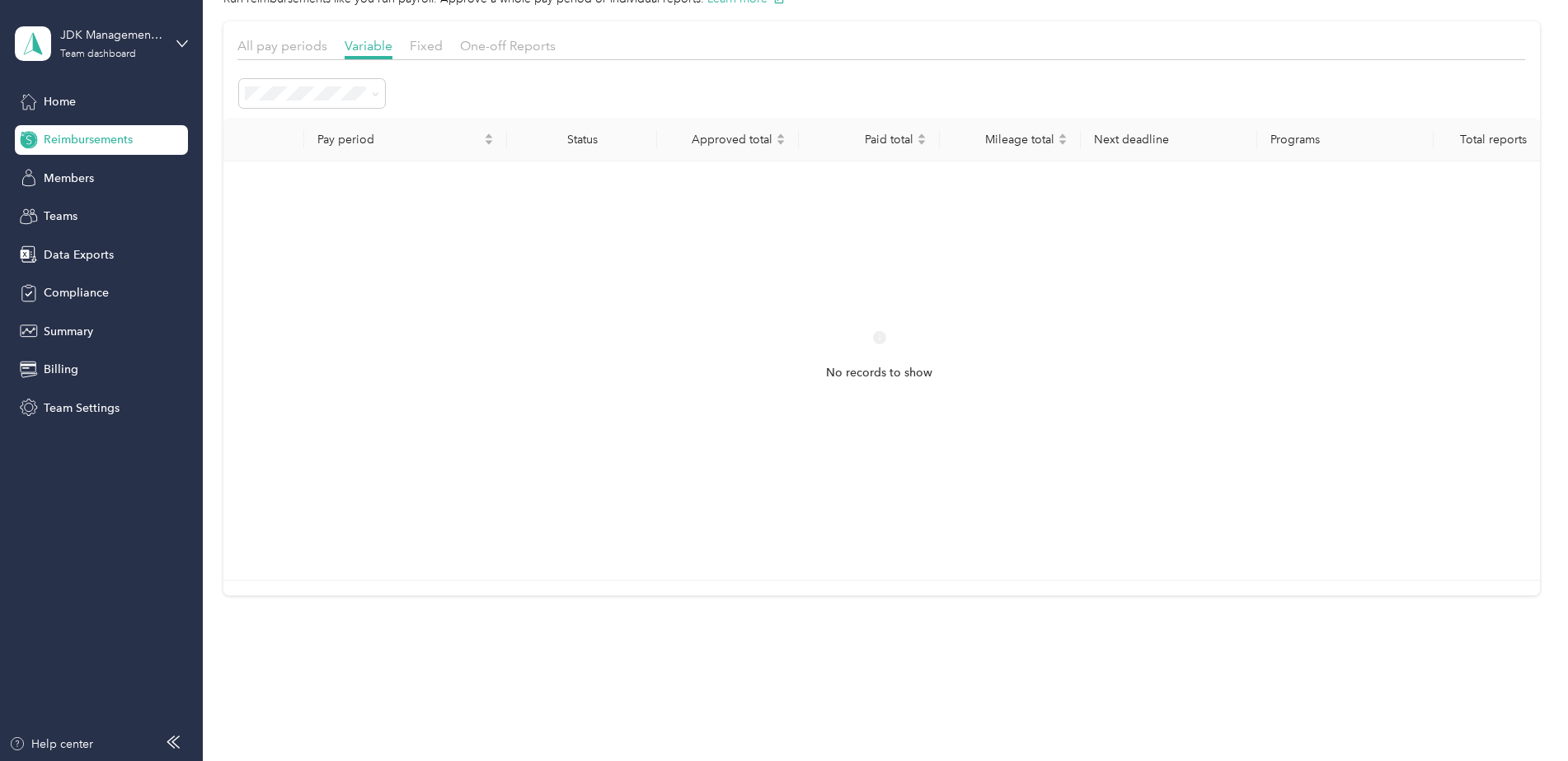
click at [306, 123] on div "All periods" at bounding box center [311, 114] width 123 height 18
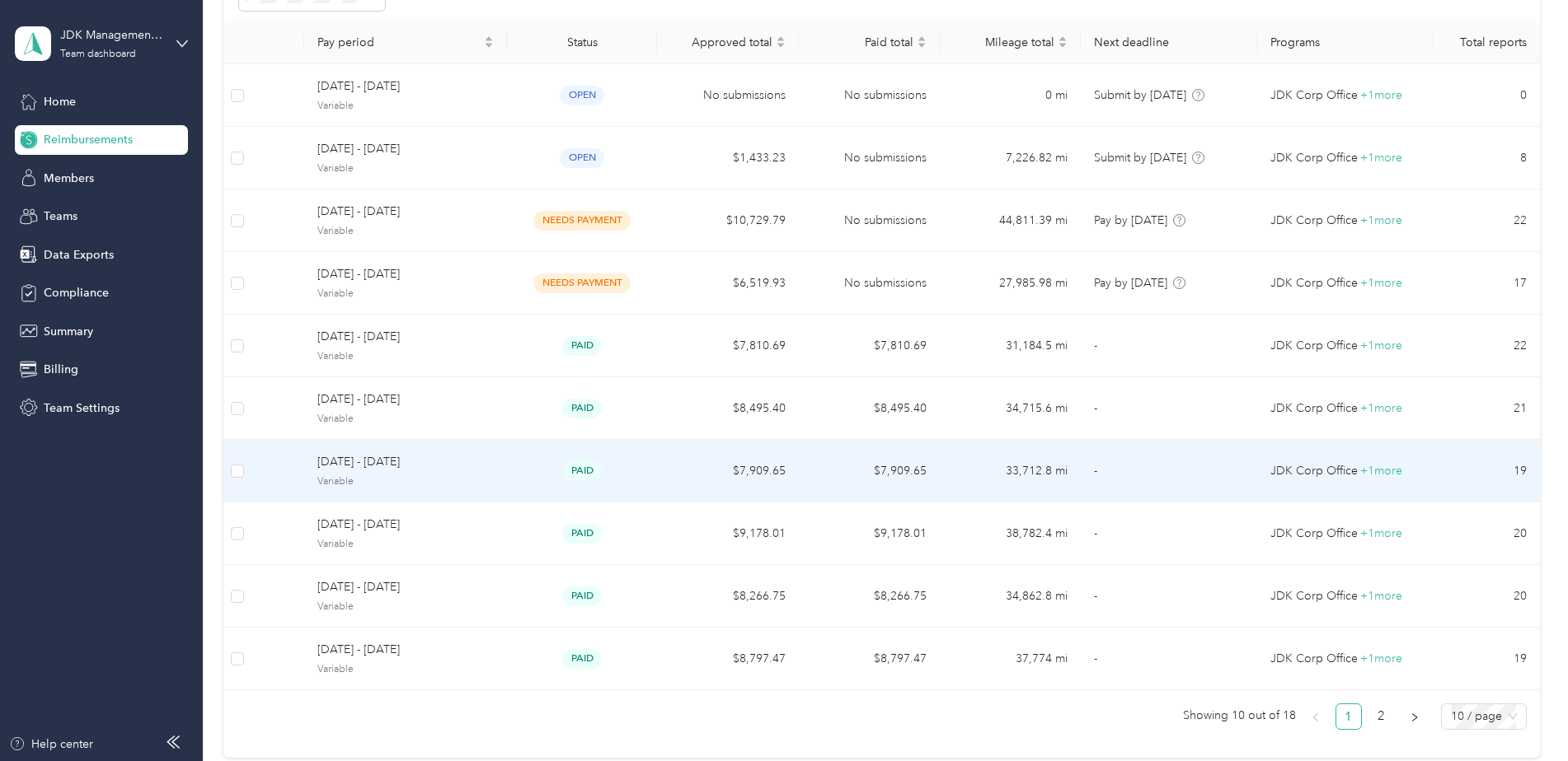
scroll to position [330, 0]
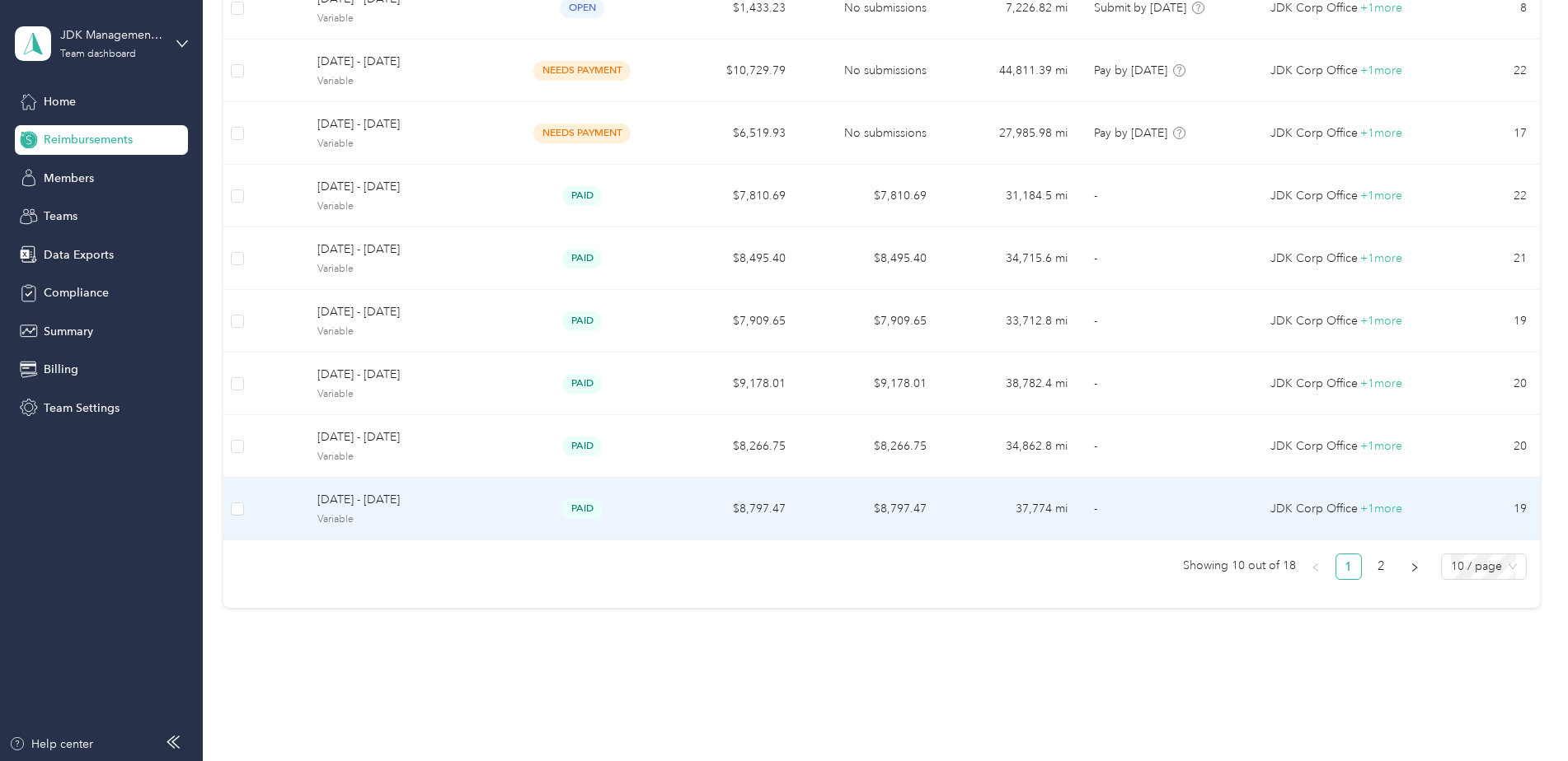
click at [358, 499] on span "[DATE] - [DATE]" at bounding box center [406, 500] width 177 height 18
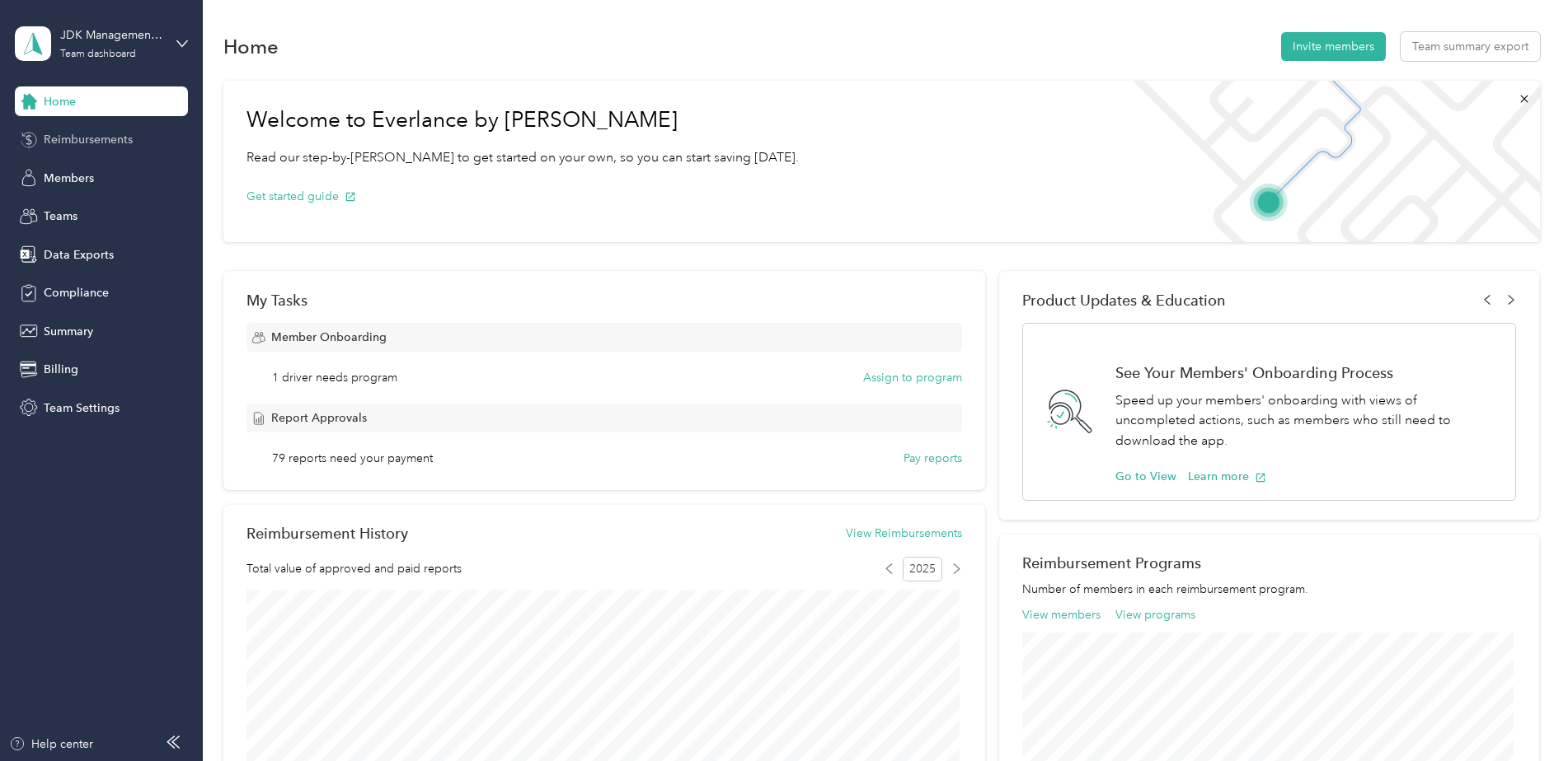
click at [100, 146] on span "Reimbursements" at bounding box center [87, 139] width 89 height 18
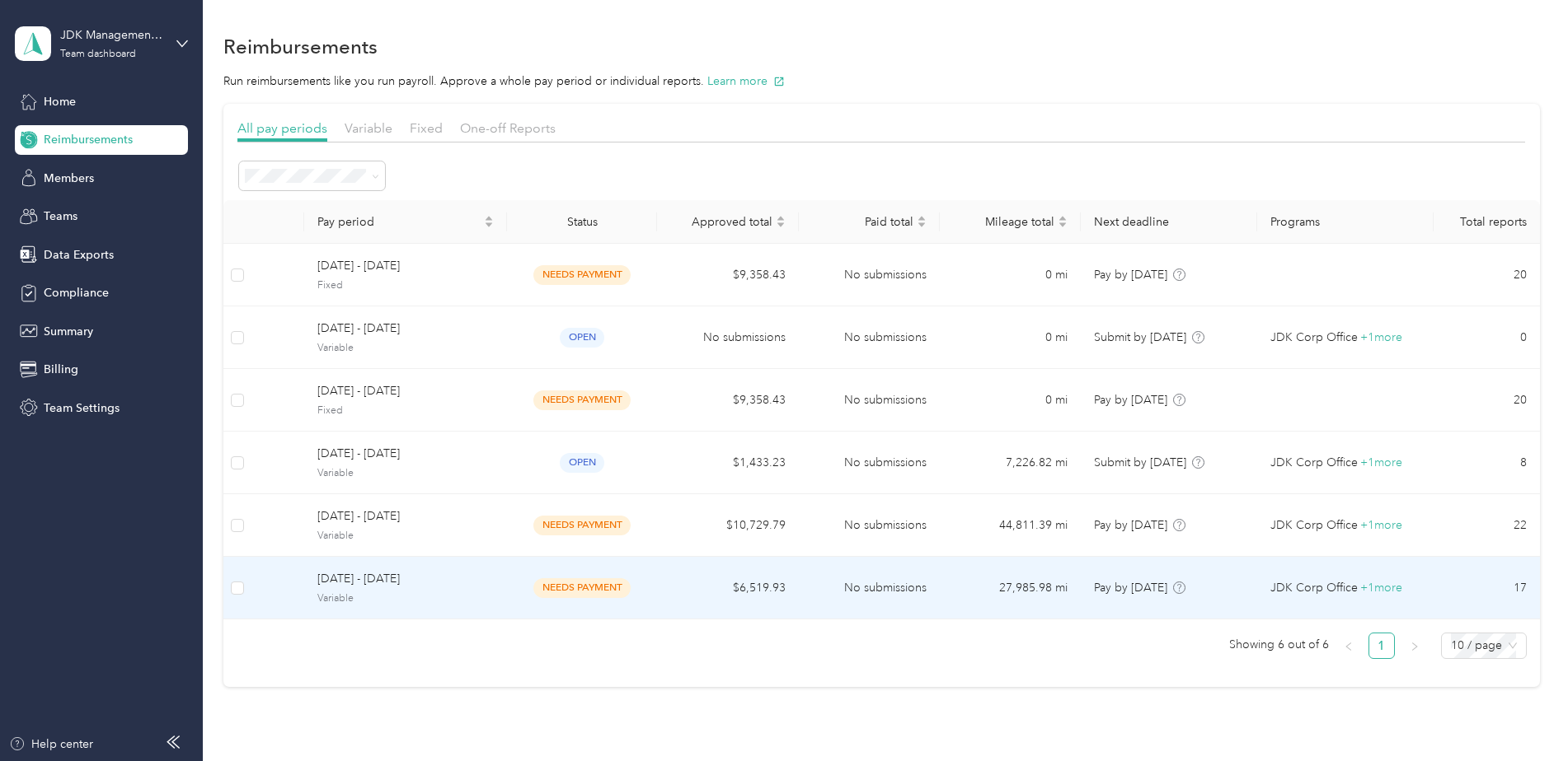
click at [570, 592] on span "needs payment" at bounding box center [582, 587] width 97 height 19
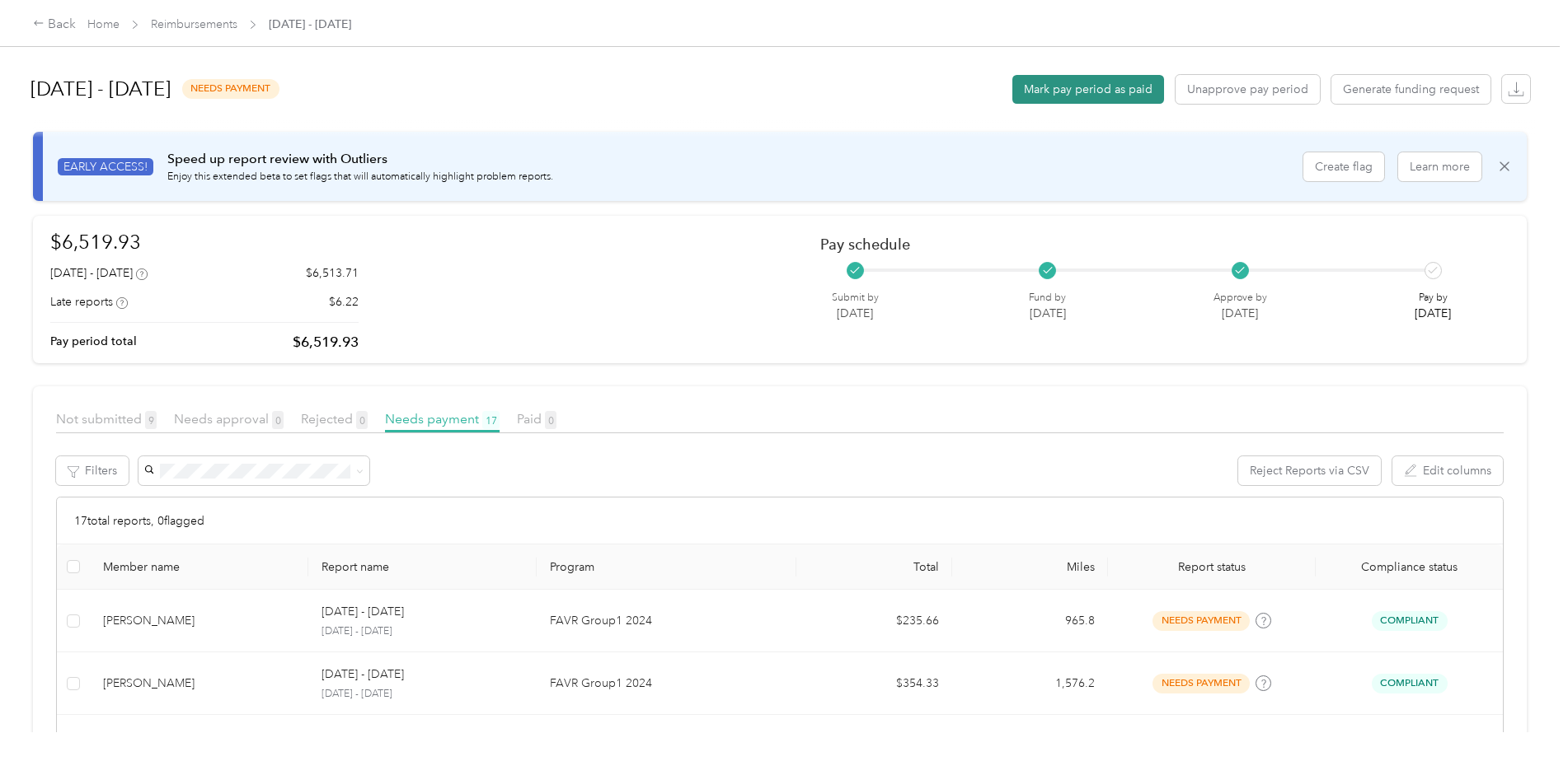
click at [1080, 96] on button "Mark pay period as paid" at bounding box center [1089, 88] width 151 height 28
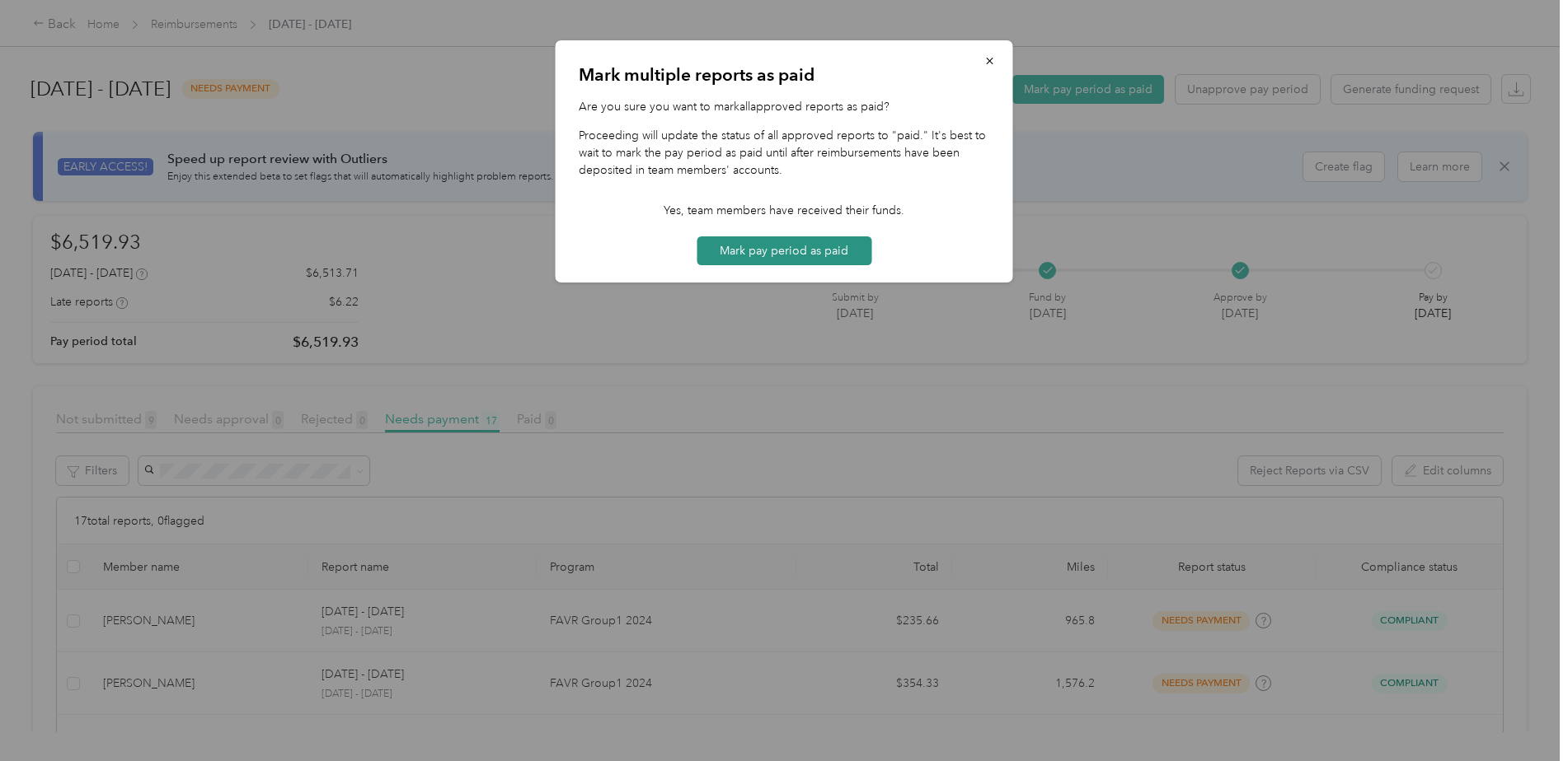
click at [787, 250] on button "Mark pay period as paid" at bounding box center [784, 250] width 175 height 28
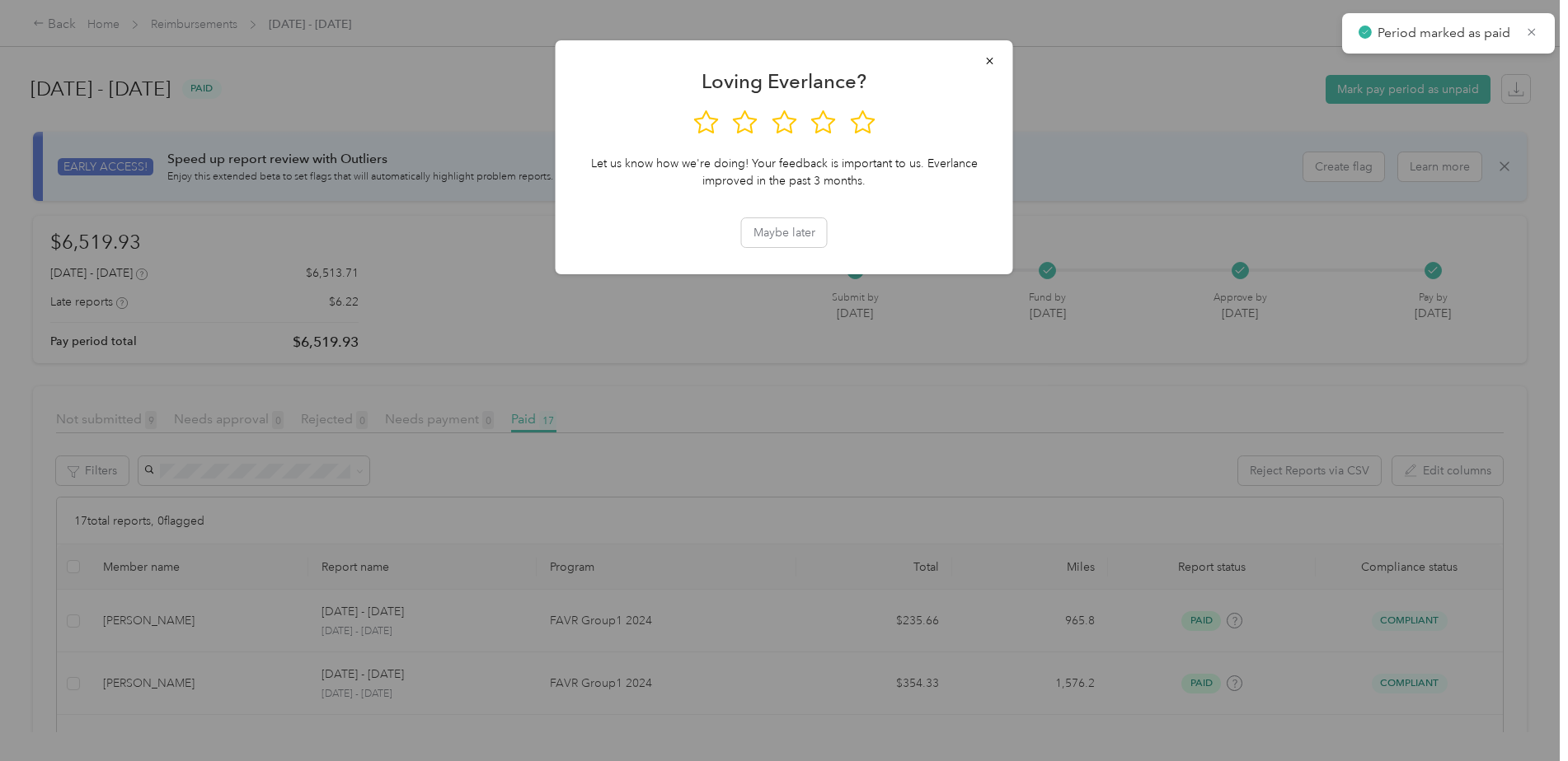
click at [238, 28] on div at bounding box center [784, 380] width 1568 height 761
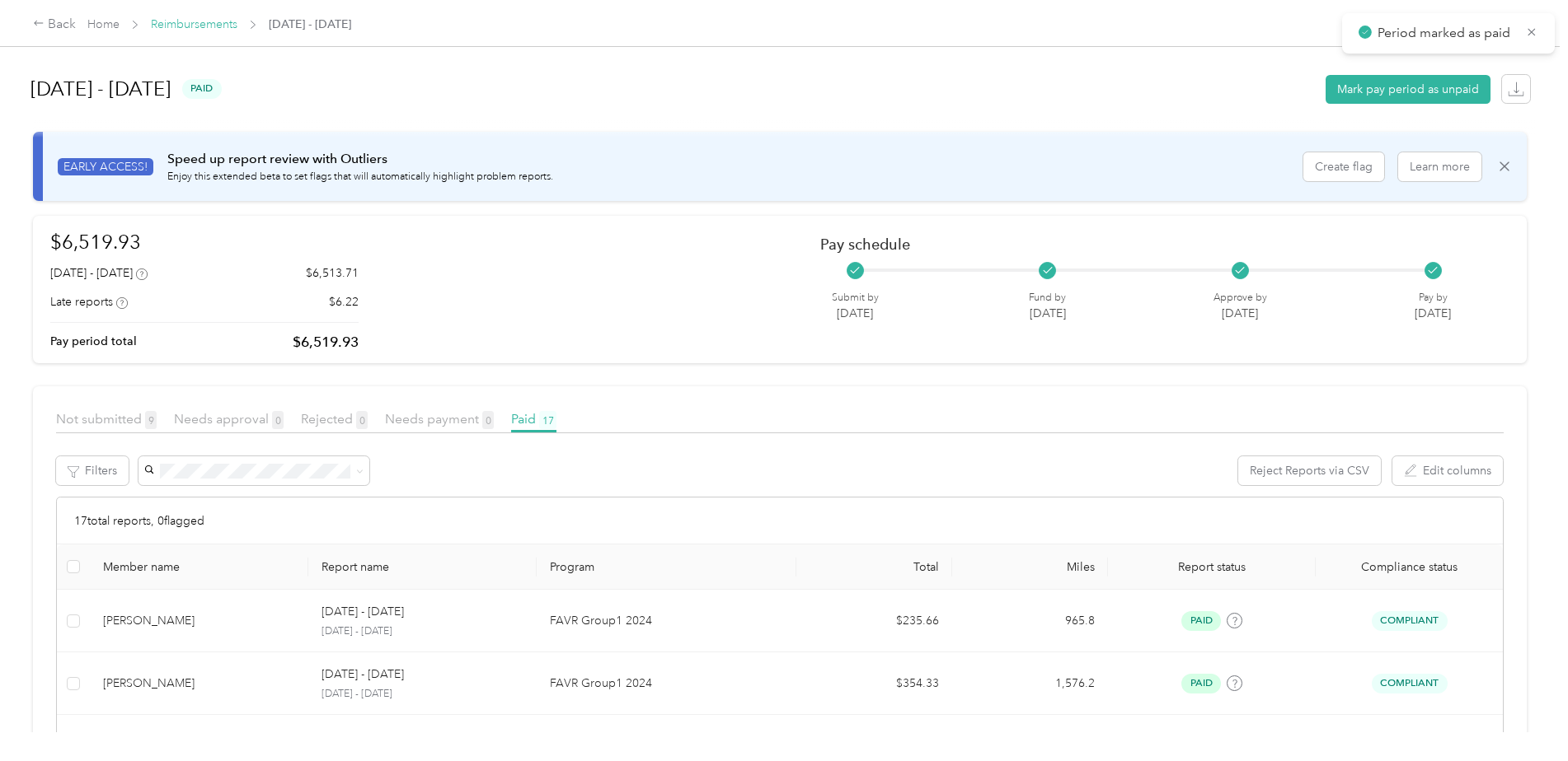
click at [198, 27] on link "Reimbursements" at bounding box center [195, 25] width 86 height 14
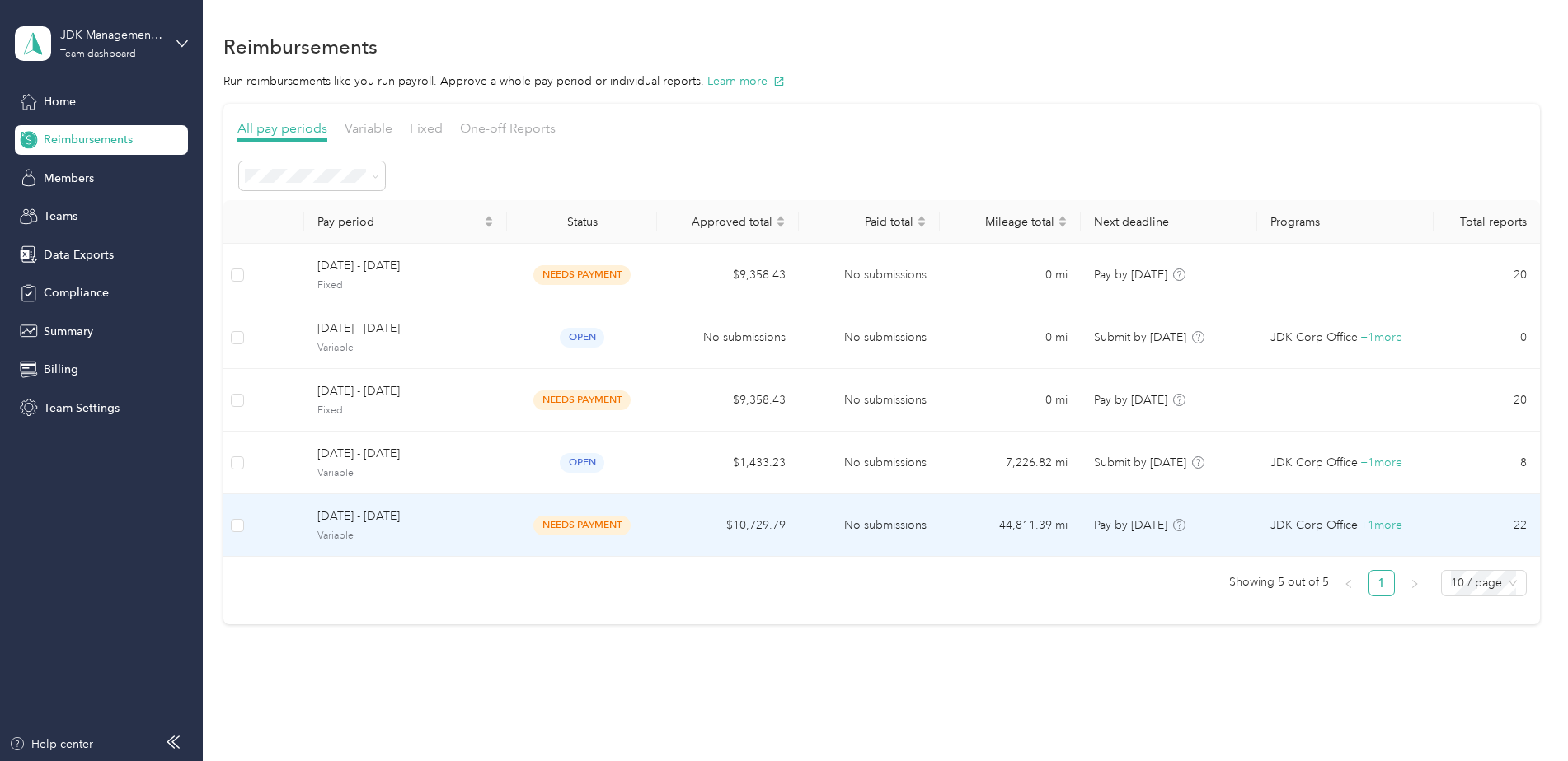
click at [602, 530] on span "needs payment" at bounding box center [582, 524] width 97 height 19
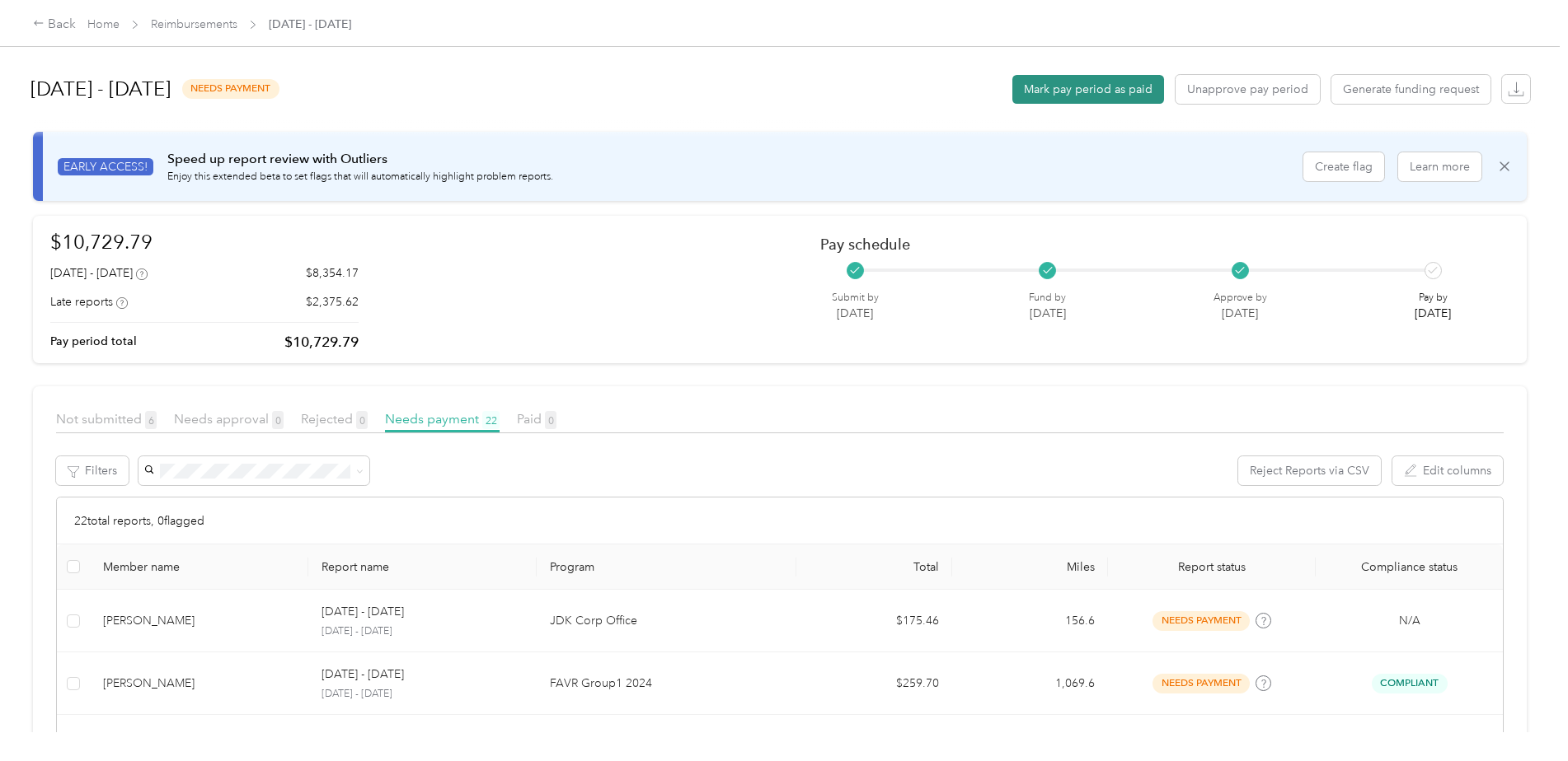
click at [1095, 95] on button "Mark pay period as paid" at bounding box center [1089, 88] width 151 height 28
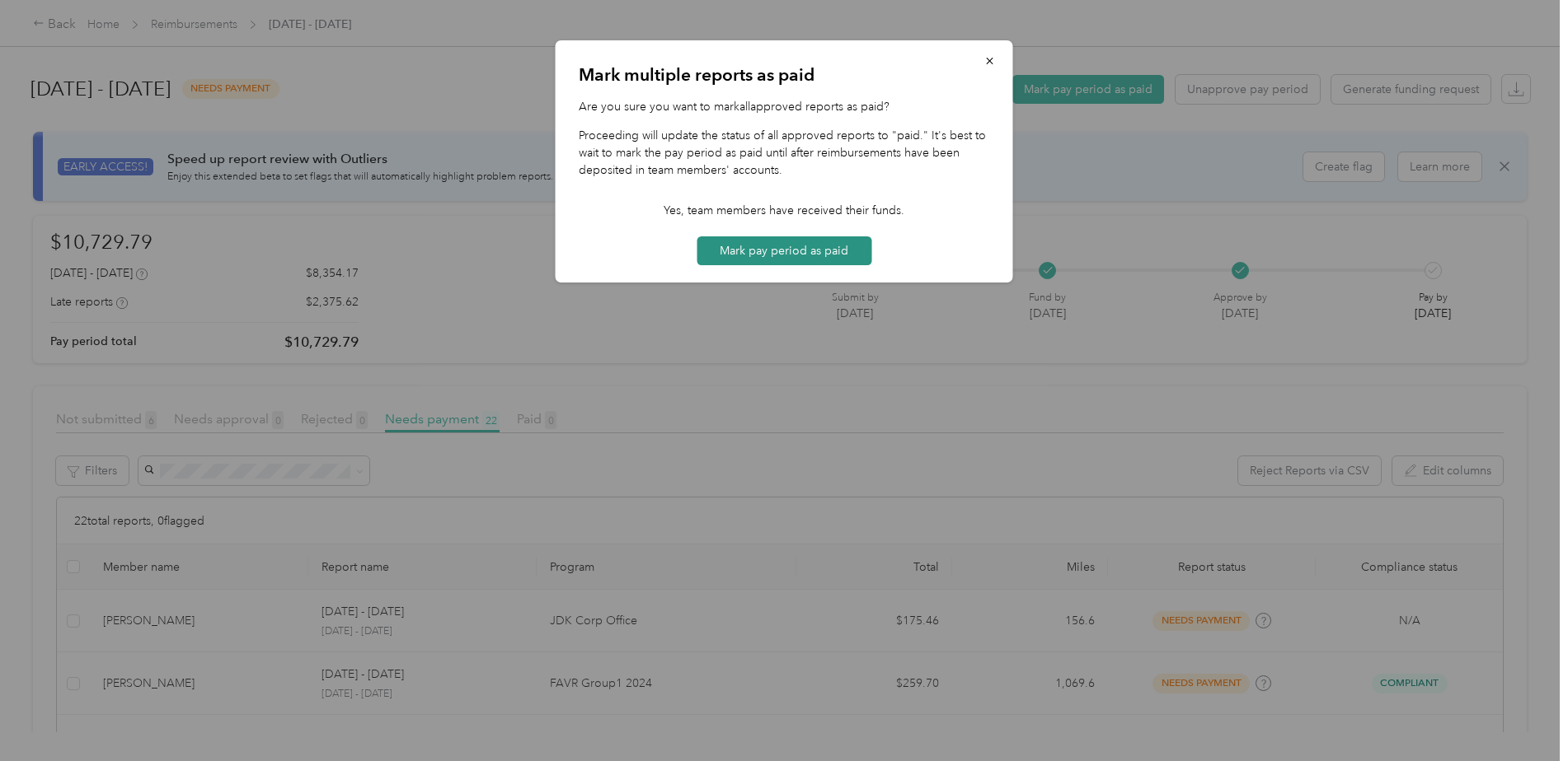
click at [765, 252] on button "Mark pay period as paid" at bounding box center [784, 250] width 175 height 28
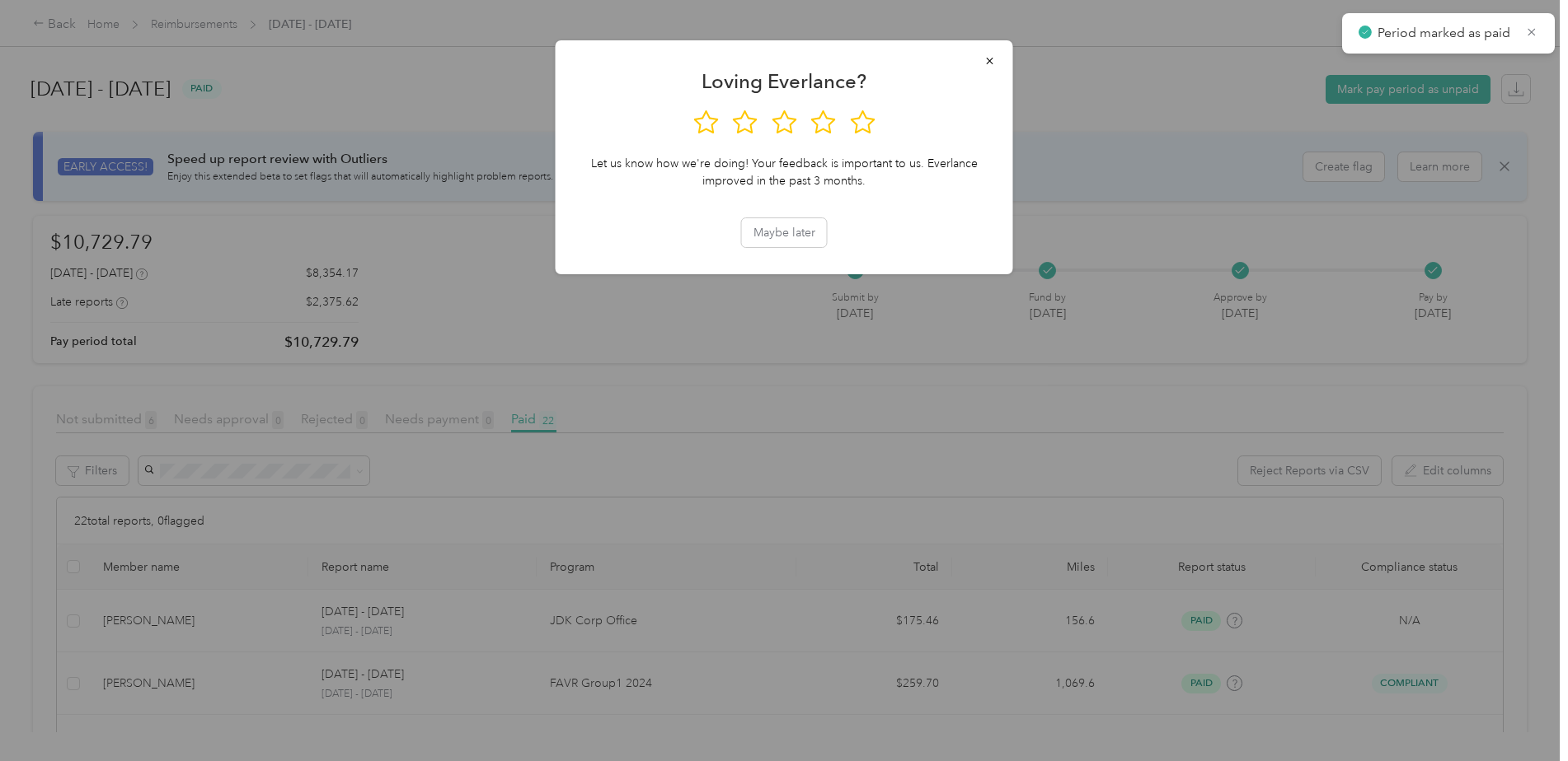
click at [213, 28] on div at bounding box center [784, 380] width 1568 height 761
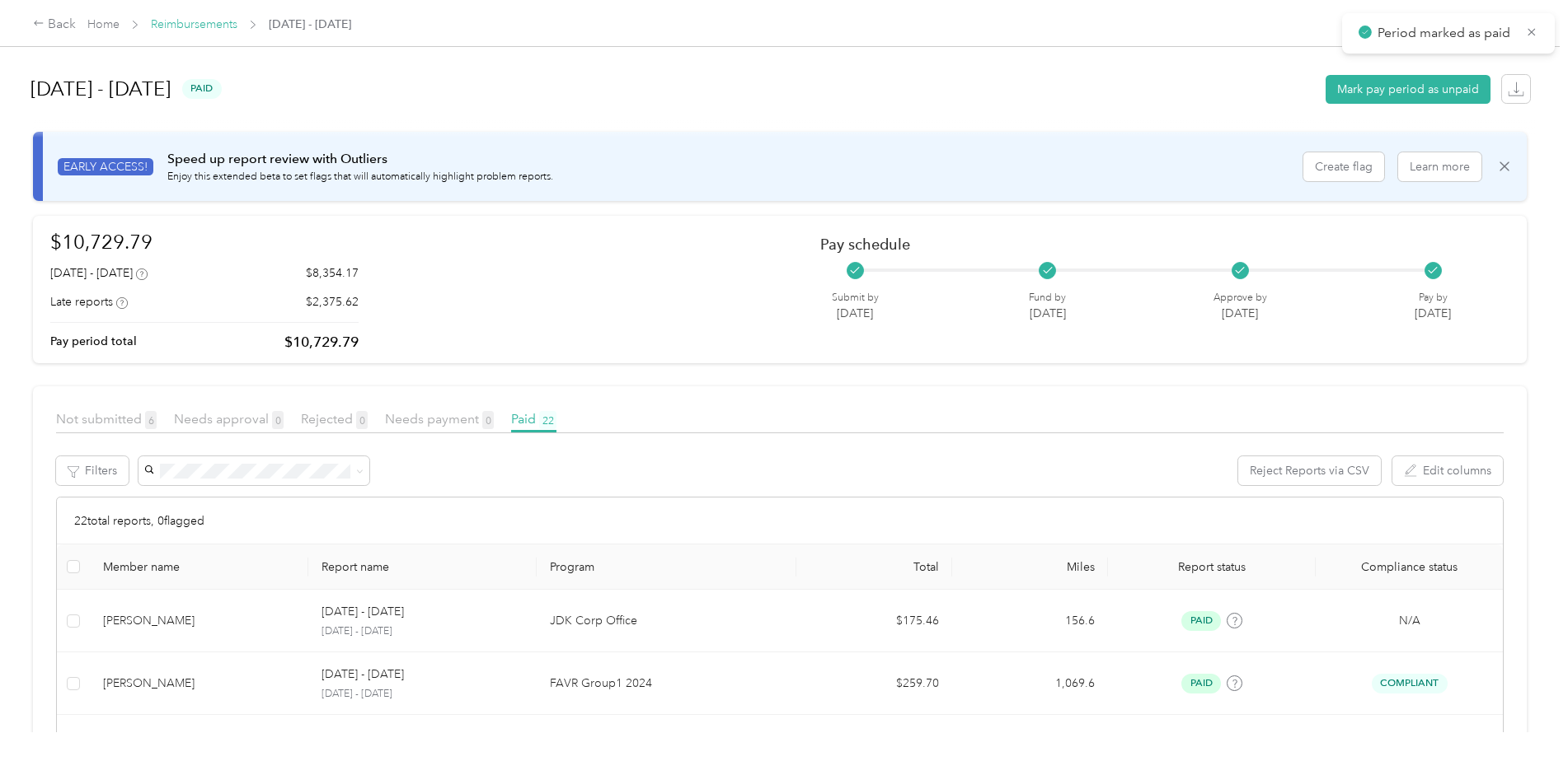
click at [213, 28] on link "Reimbursements" at bounding box center [195, 25] width 86 height 14
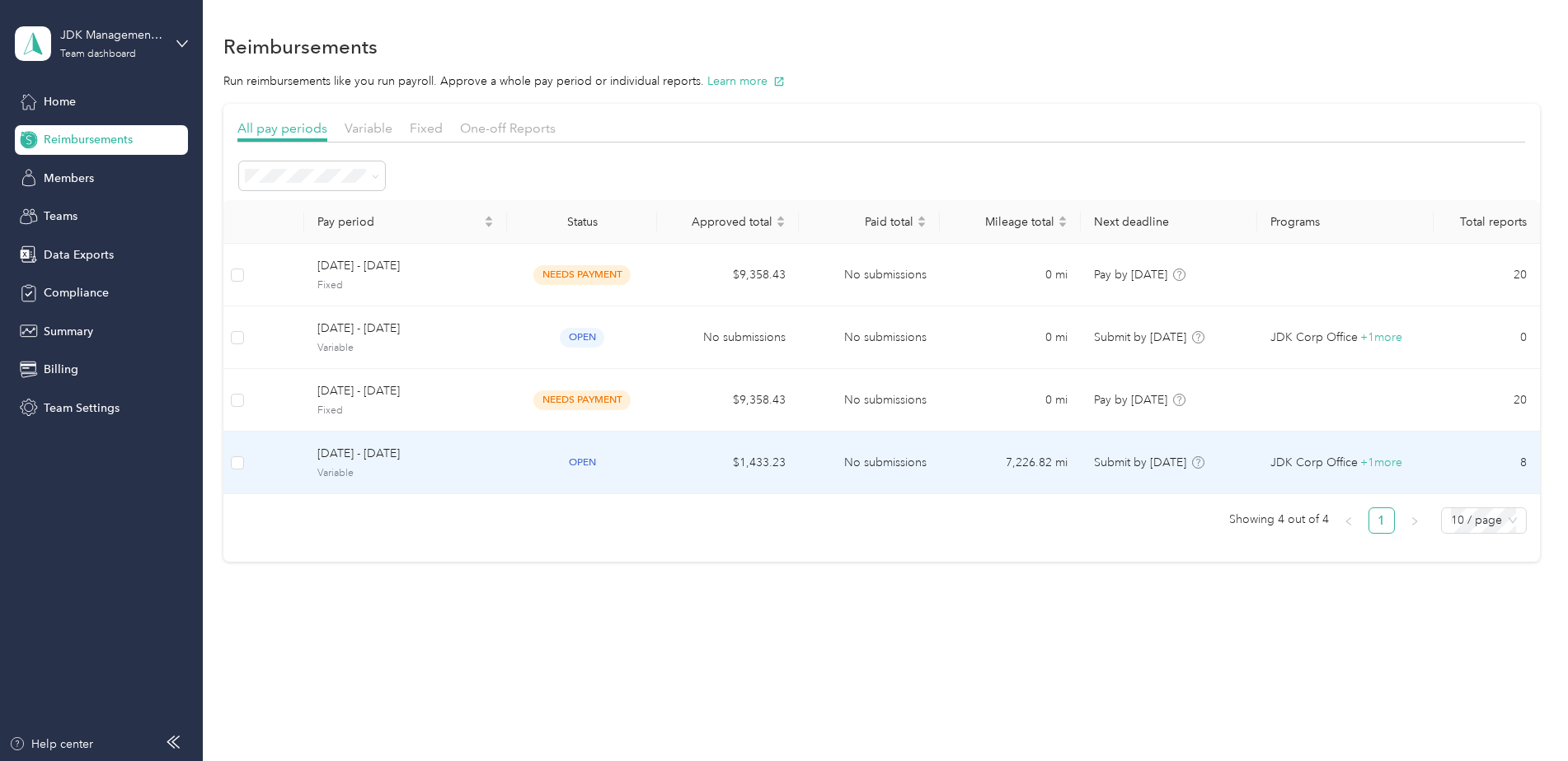
click at [393, 464] on div "September 1 - 30, 2025 Variable" at bounding box center [406, 462] width 177 height 35
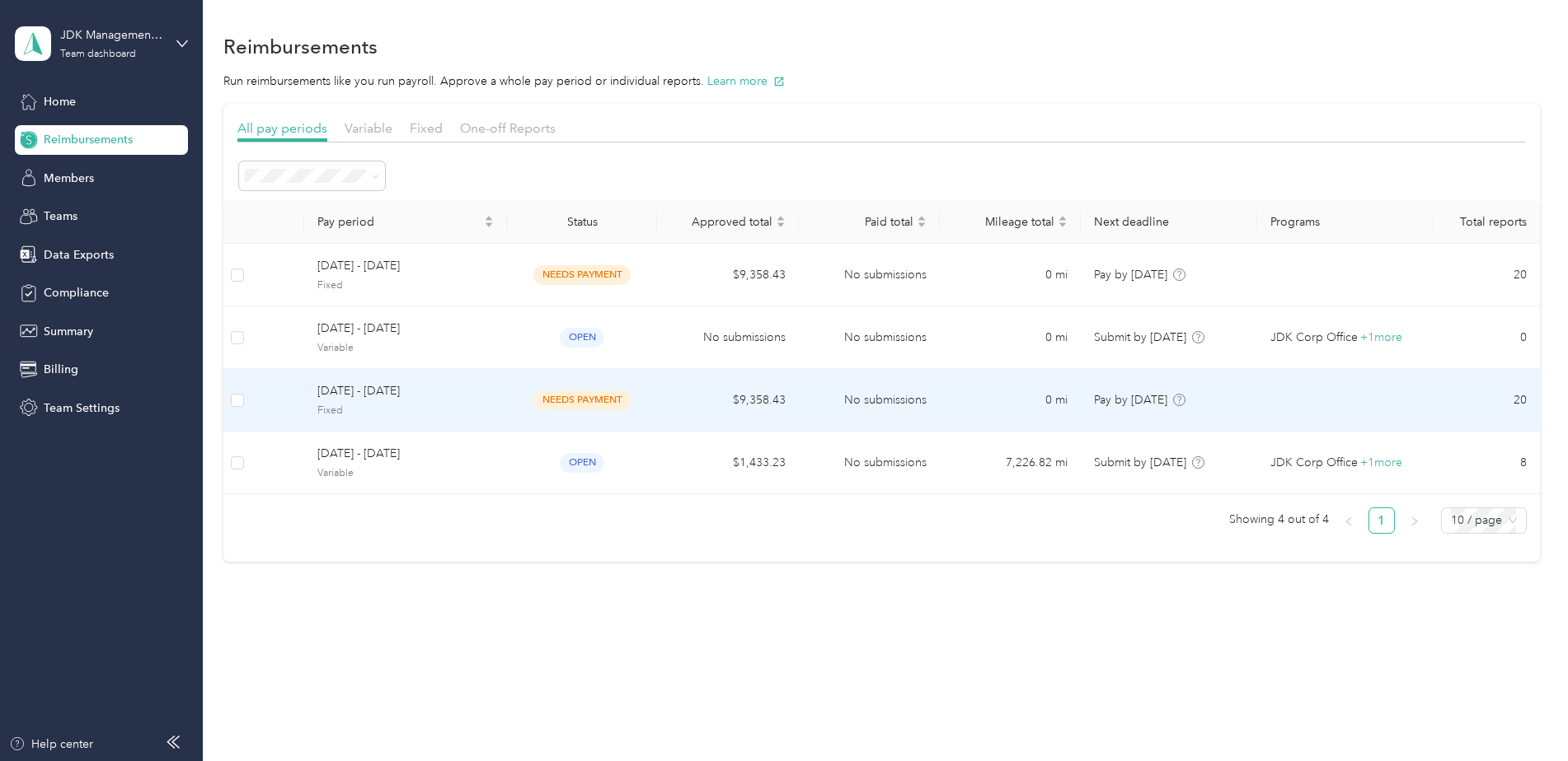
click at [588, 398] on span "needs payment" at bounding box center [582, 400] width 97 height 19
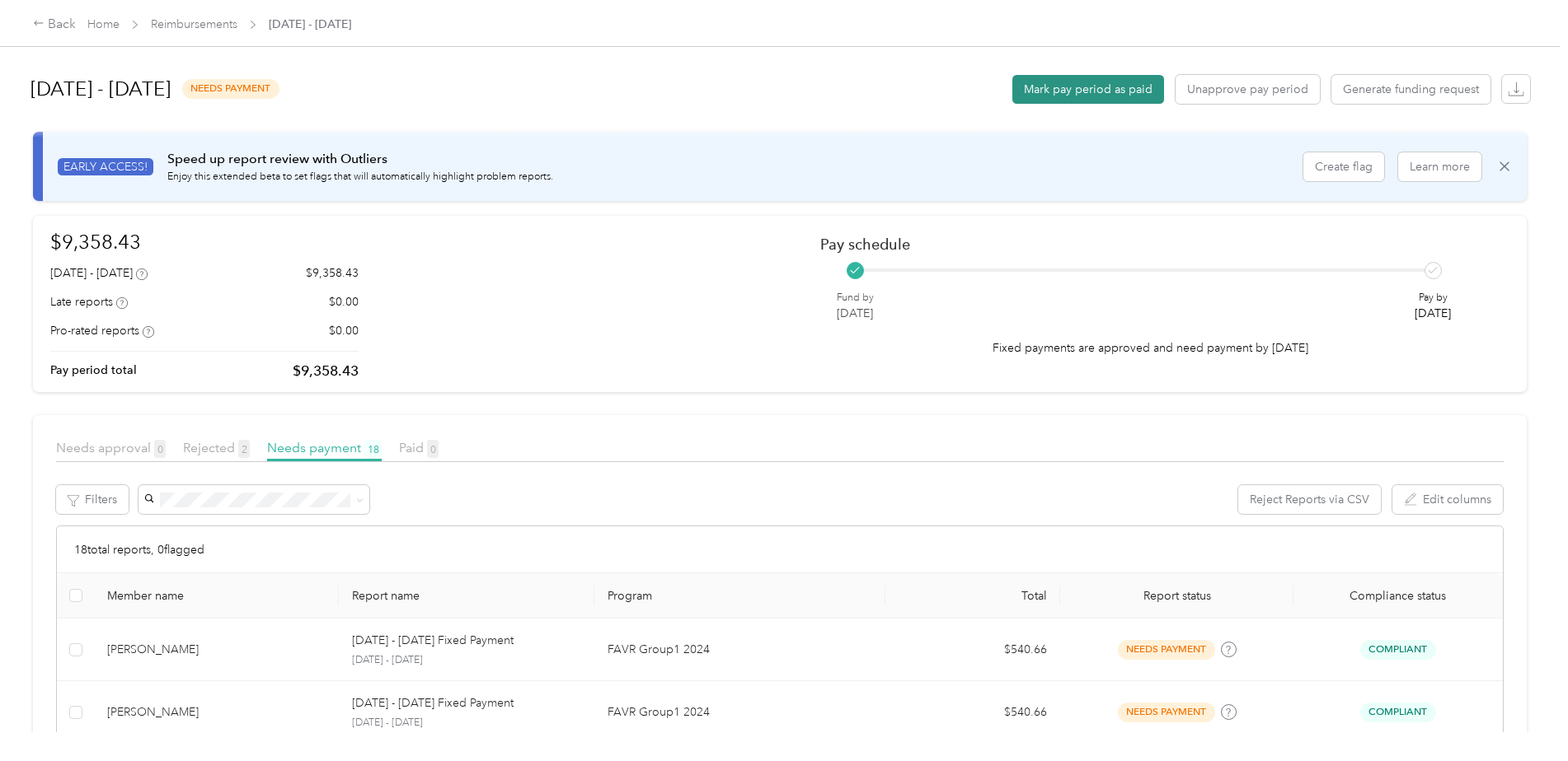
click at [1063, 89] on button "Mark pay period as paid" at bounding box center [1089, 88] width 151 height 28
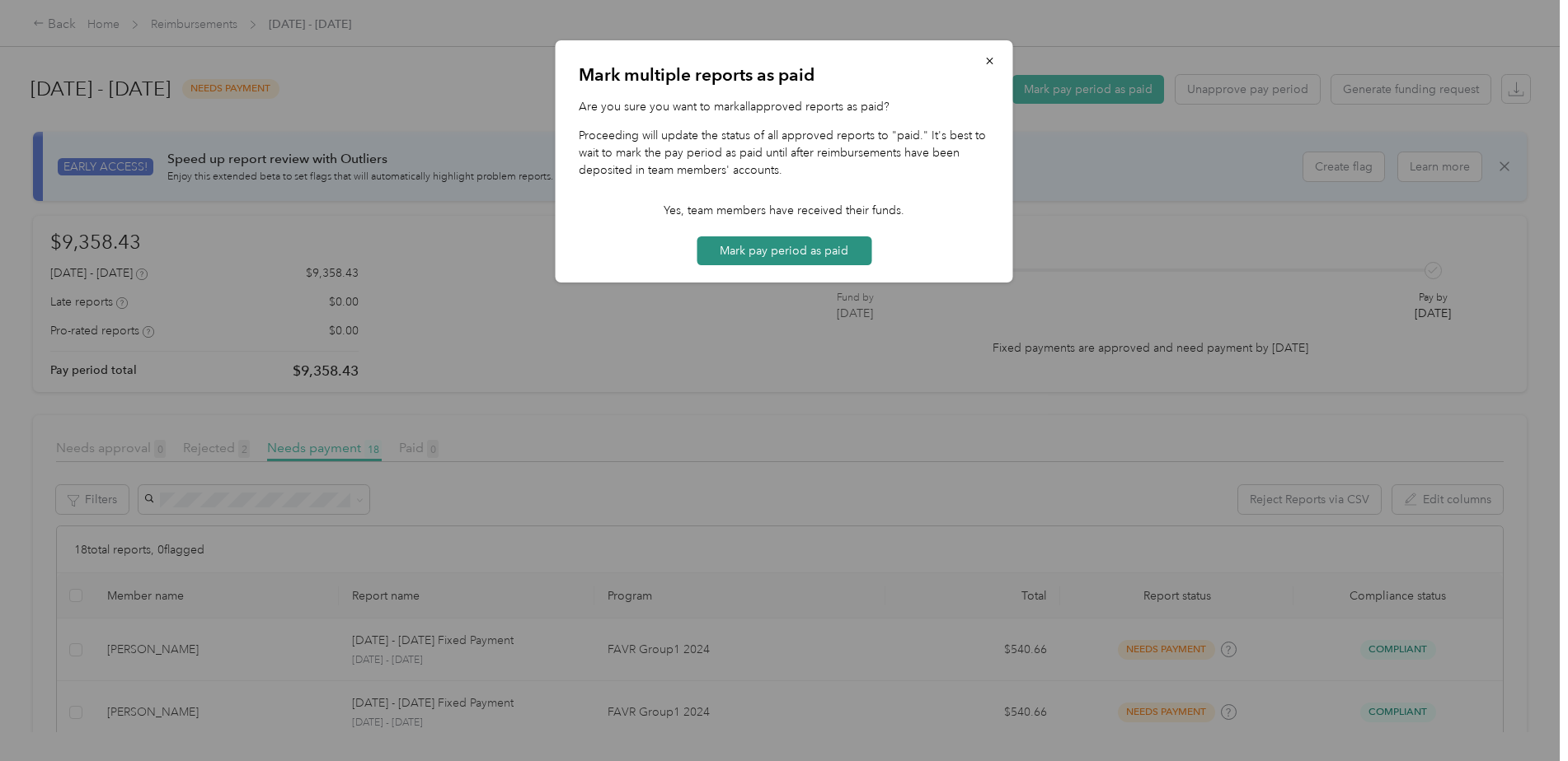
click at [808, 254] on button "Mark pay period as paid" at bounding box center [784, 250] width 175 height 28
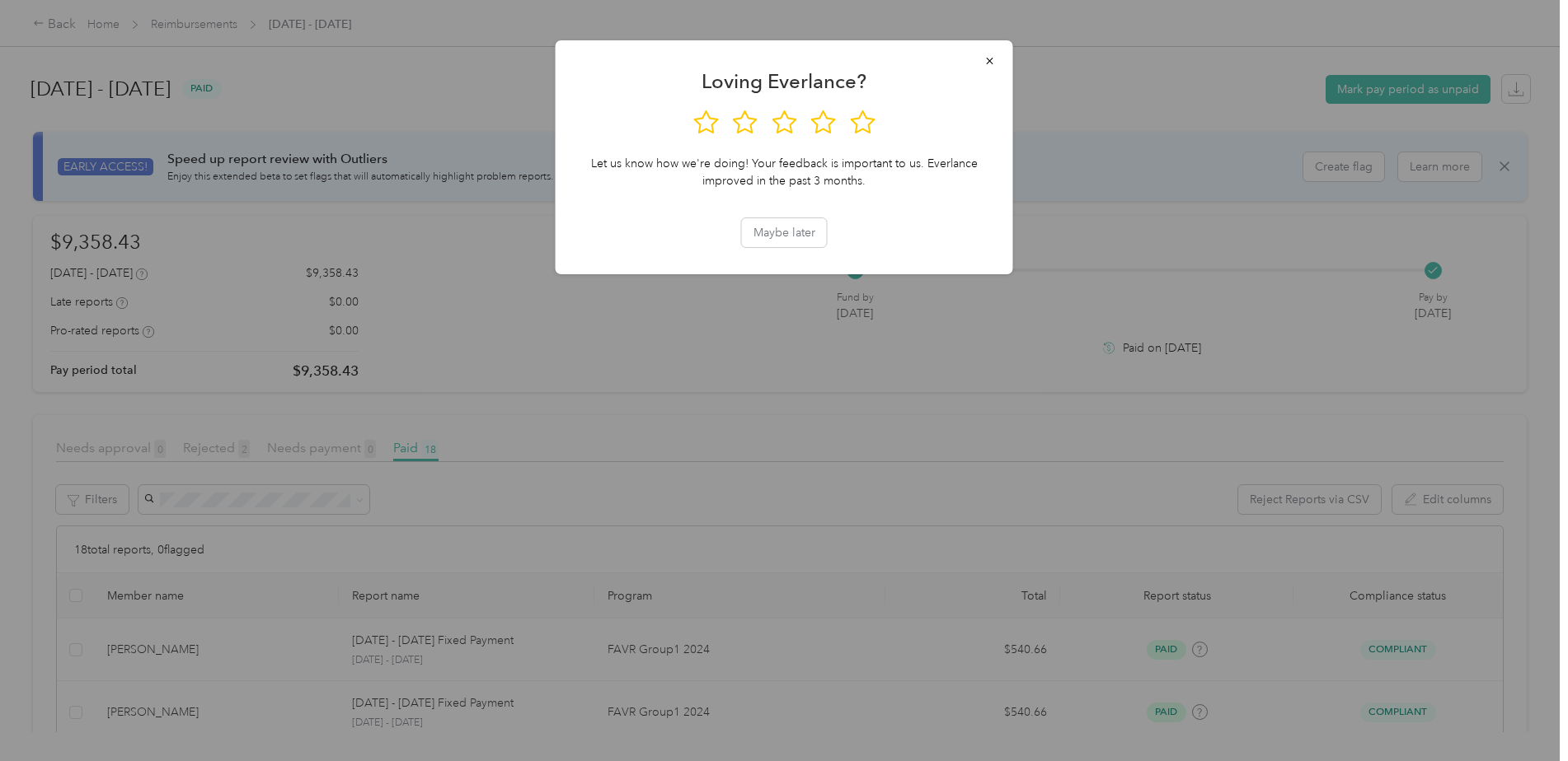
click at [553, 311] on div at bounding box center [784, 380] width 1568 height 761
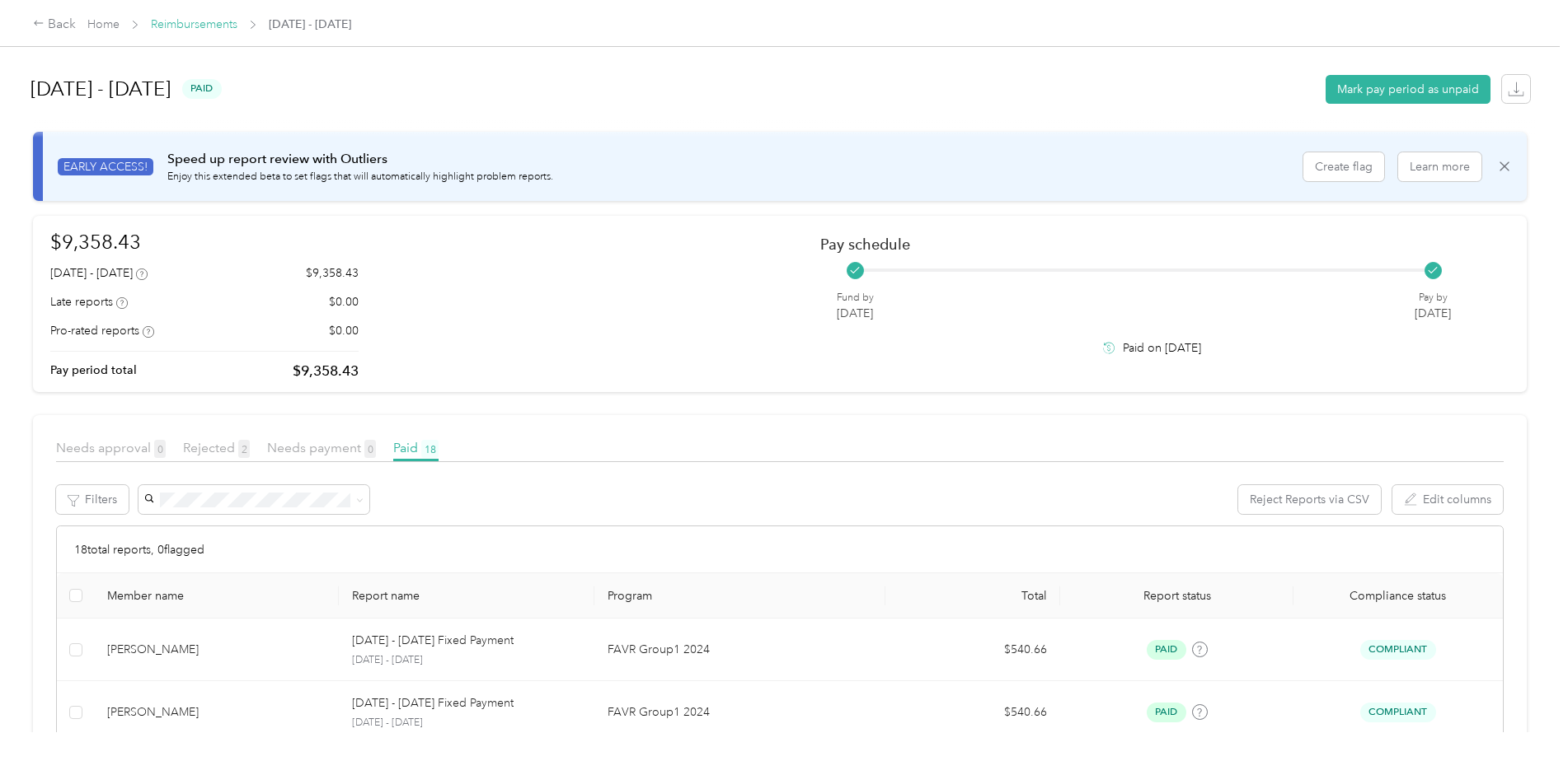
click at [234, 26] on link "Reimbursements" at bounding box center [195, 25] width 86 height 14
